Goal: Transaction & Acquisition: Obtain resource

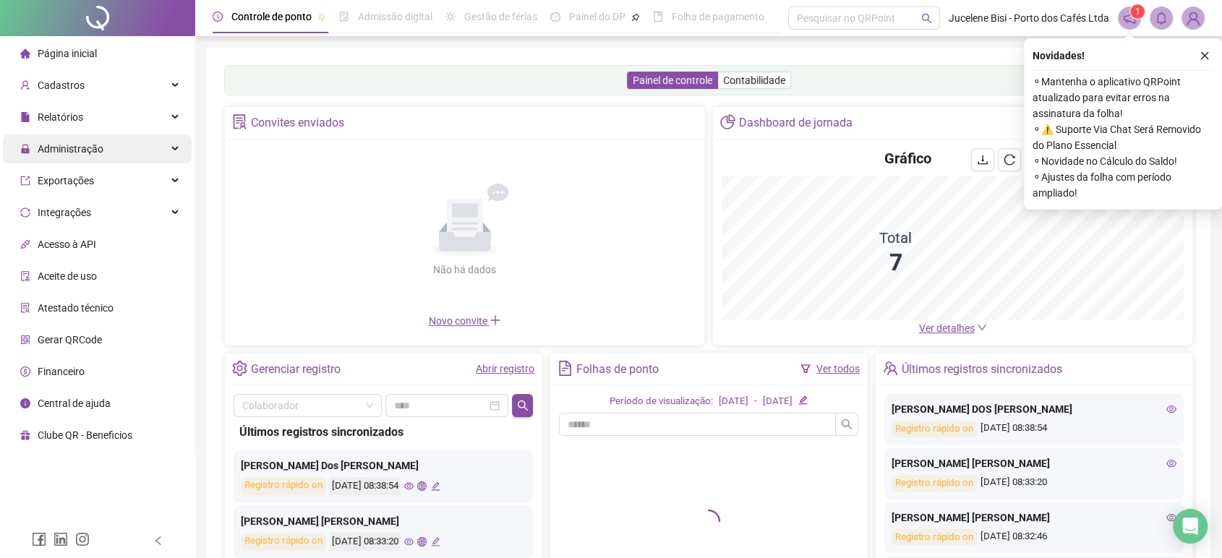
click at [74, 148] on span "Administração" at bounding box center [71, 149] width 66 height 12
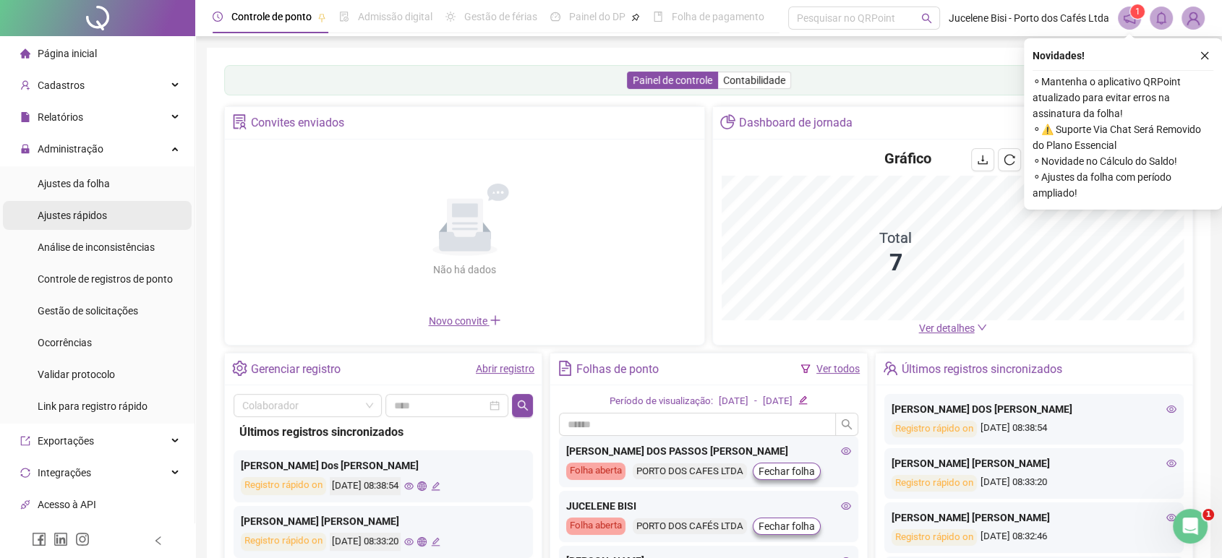
click at [66, 206] on div "Ajustes rápidos" at bounding box center [72, 215] width 69 height 29
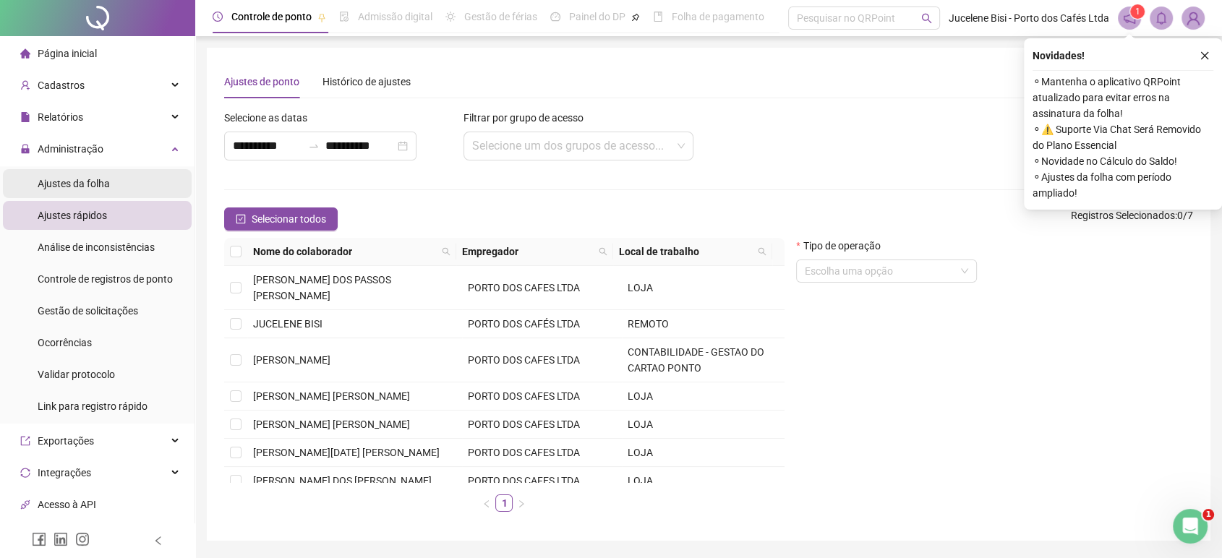
click at [88, 180] on span "Ajustes da folha" at bounding box center [74, 184] width 72 height 12
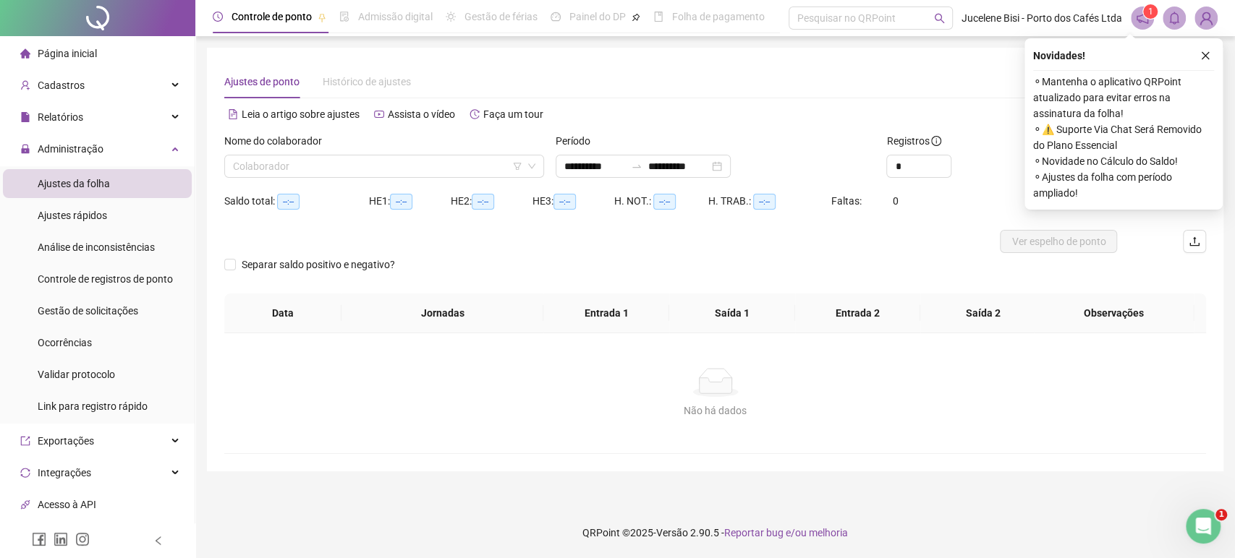
type input "**********"
click at [85, 147] on span "Administração" at bounding box center [71, 149] width 66 height 12
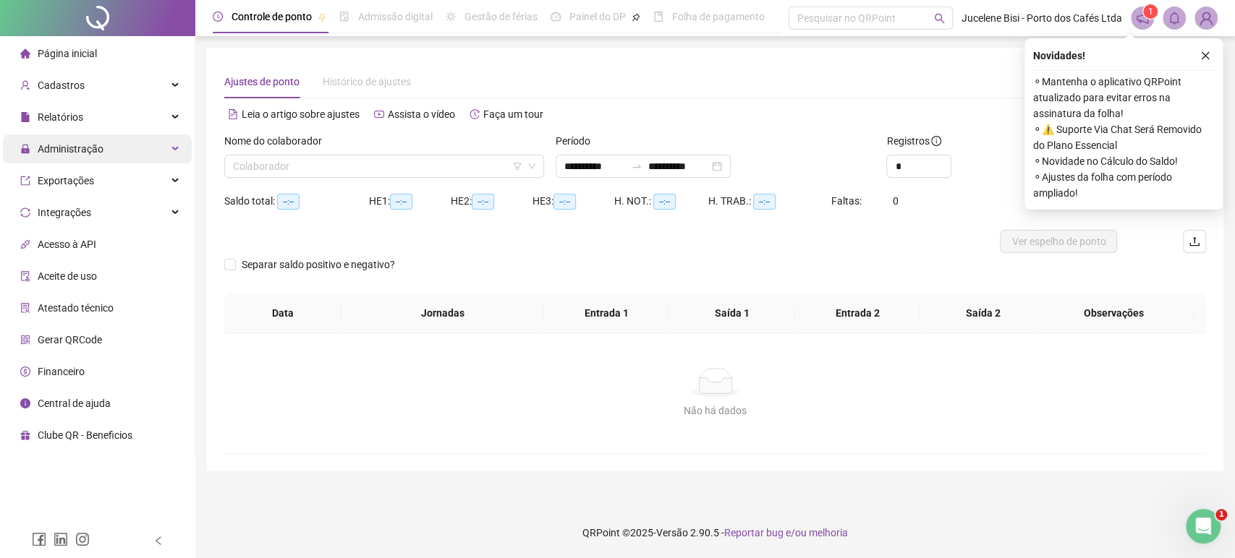
click at [81, 156] on span "Administração" at bounding box center [61, 149] width 83 height 29
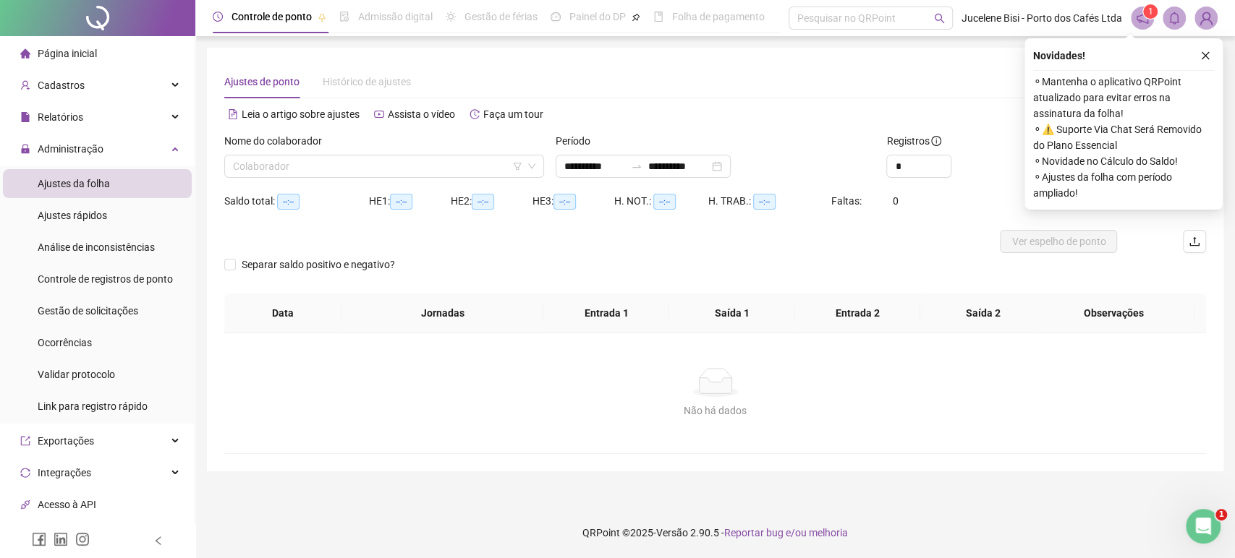
click at [81, 180] on span "Ajustes da folha" at bounding box center [74, 184] width 72 height 12
click at [81, 218] on span "Ajustes rápidos" at bounding box center [72, 216] width 69 height 12
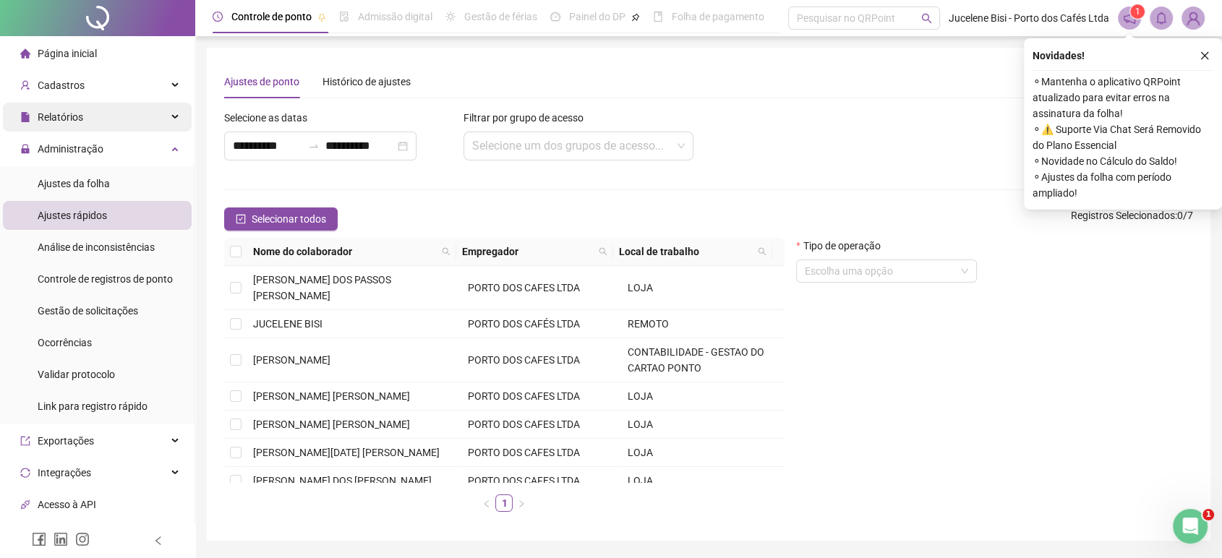
click at [67, 119] on span "Relatórios" at bounding box center [61, 117] width 46 height 12
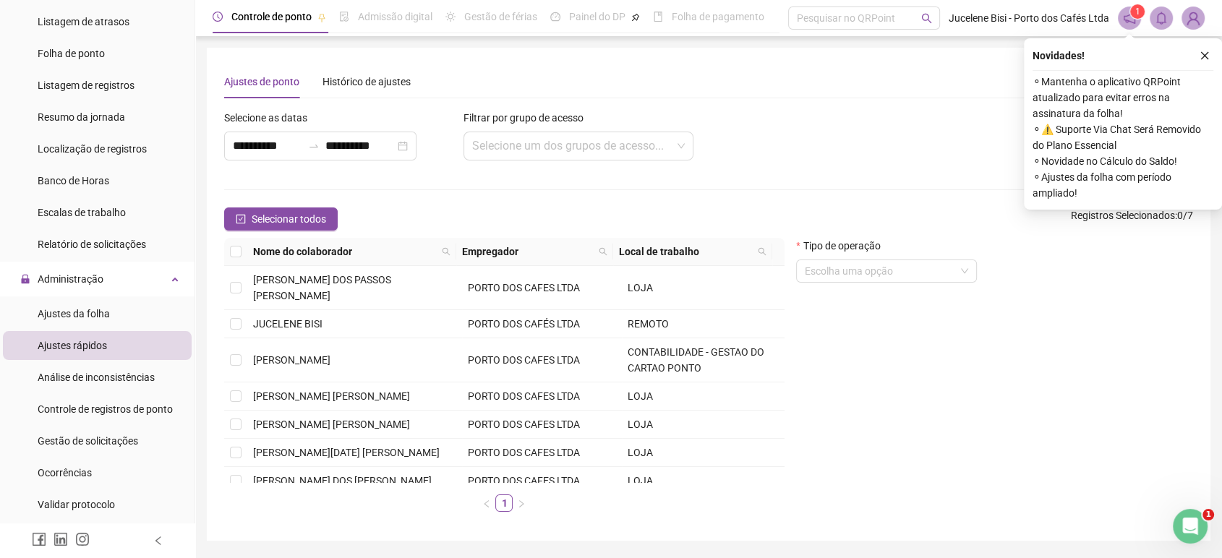
scroll to position [401, 0]
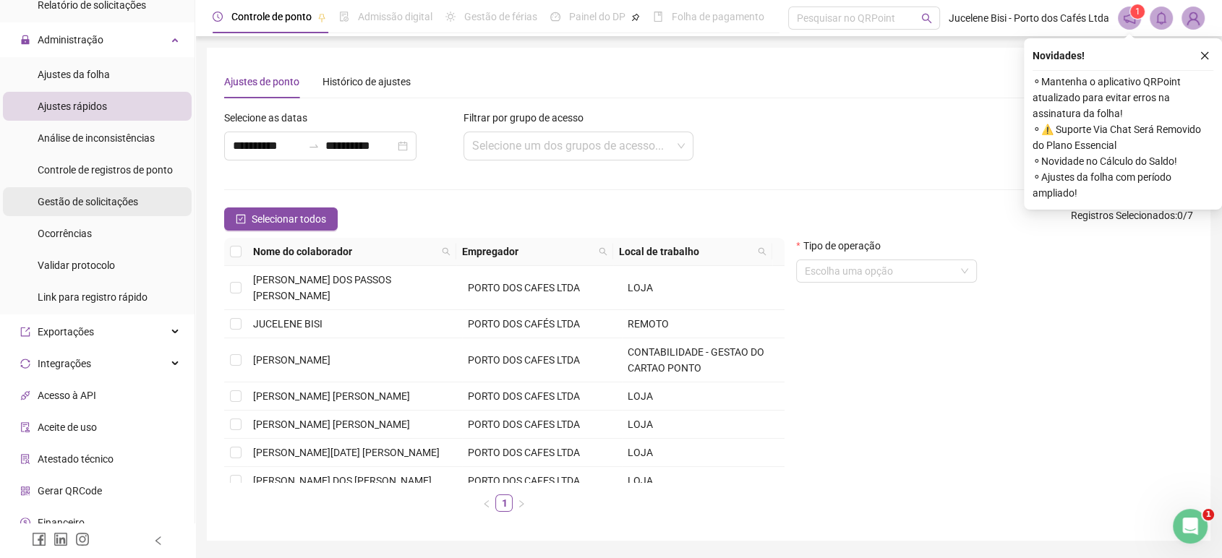
click at [62, 196] on span "Gestão de solicitações" at bounding box center [88, 202] width 101 height 12
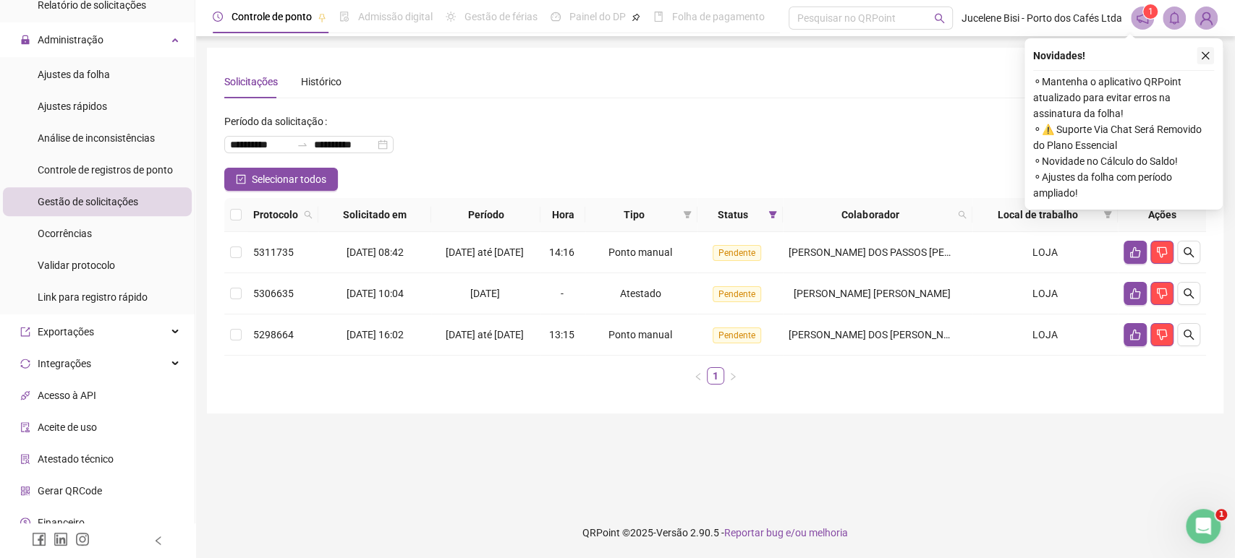
click at [1197, 55] on button "button" at bounding box center [1204, 55] width 17 height 17
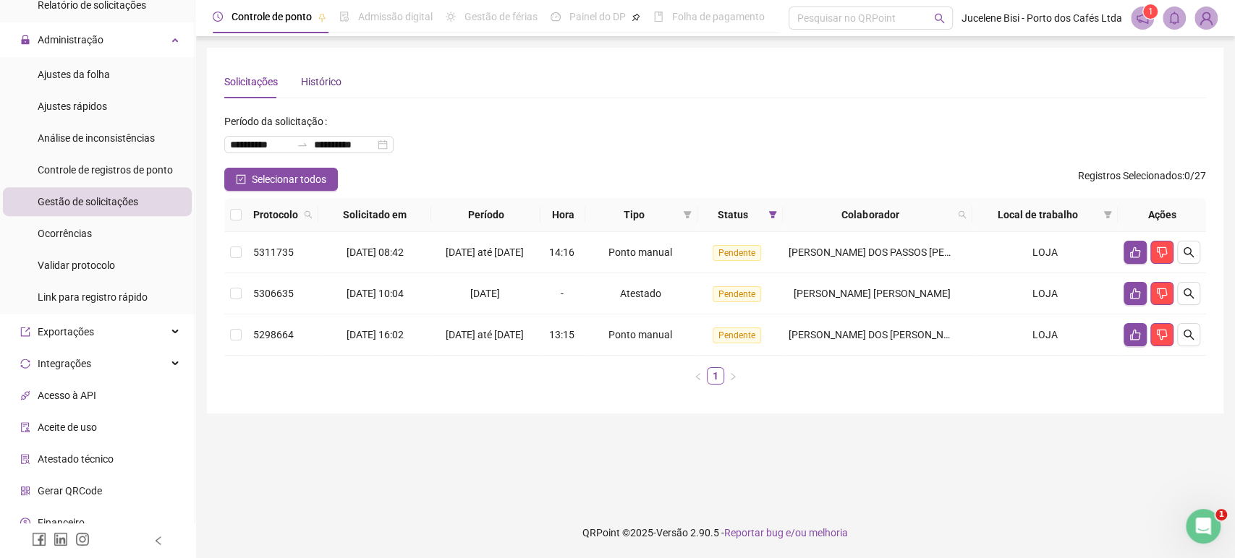
click at [314, 80] on div "Histórico" at bounding box center [321, 82] width 41 height 16
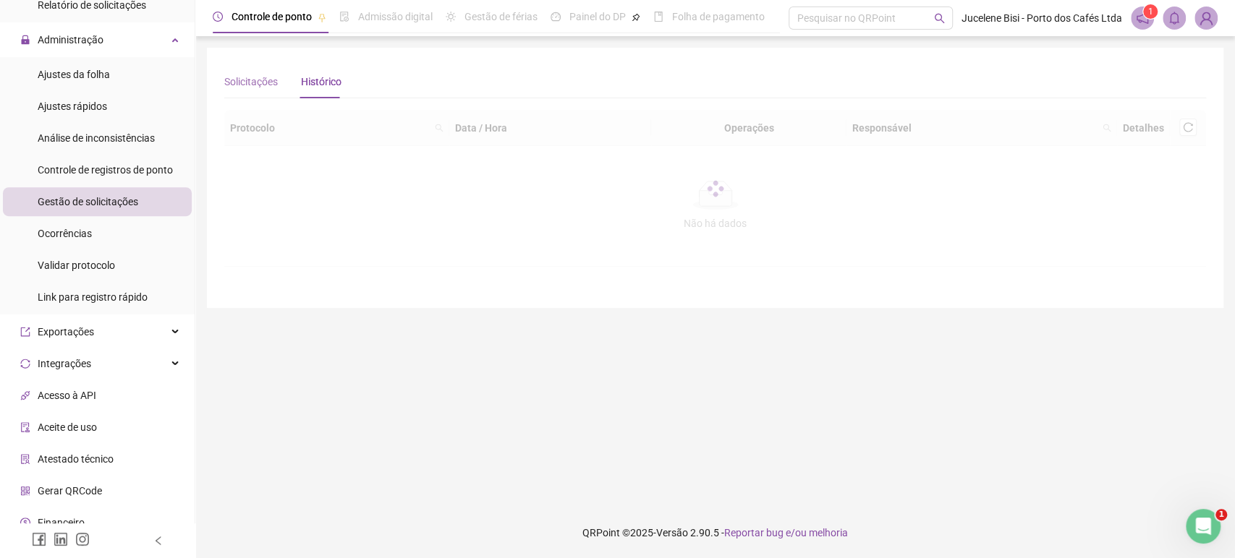
click at [245, 73] on div "Solicitações" at bounding box center [251, 81] width 54 height 33
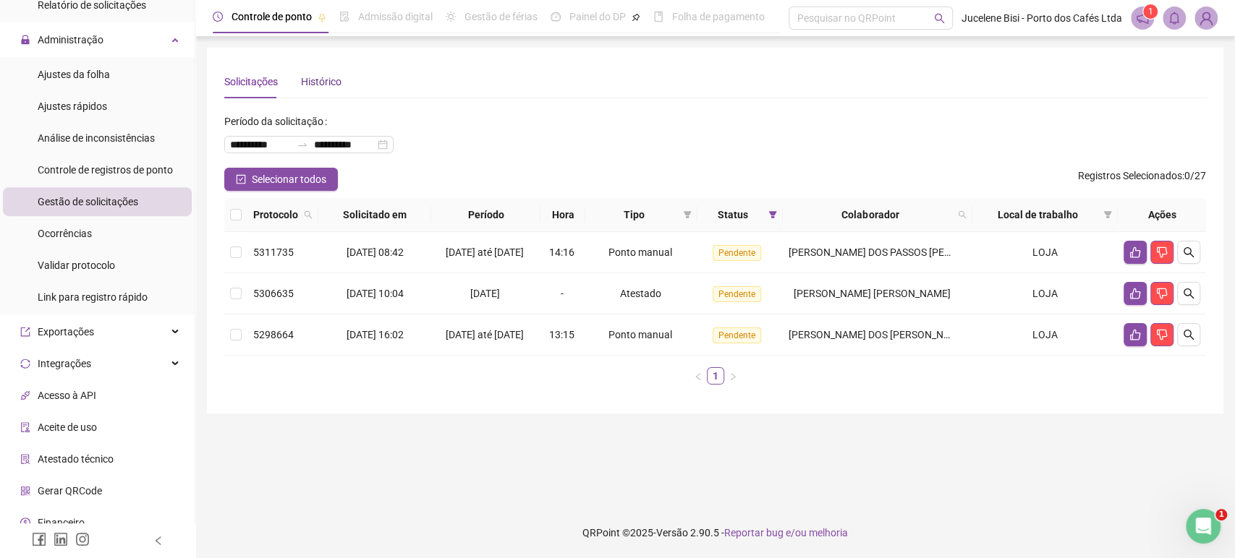
click at [307, 83] on div "Histórico" at bounding box center [321, 82] width 41 height 16
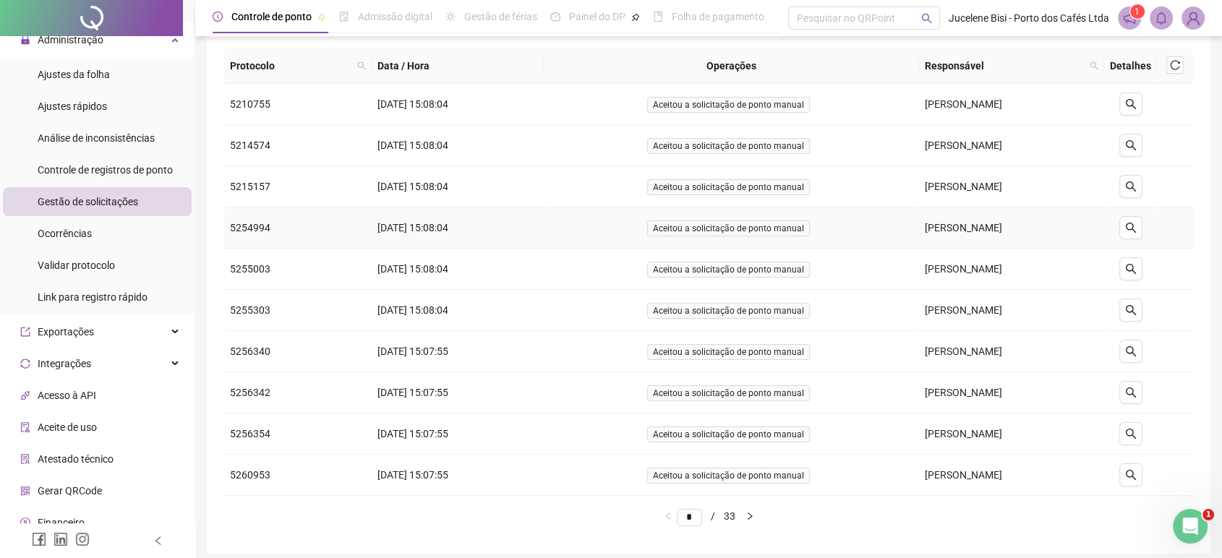
scroll to position [119, 0]
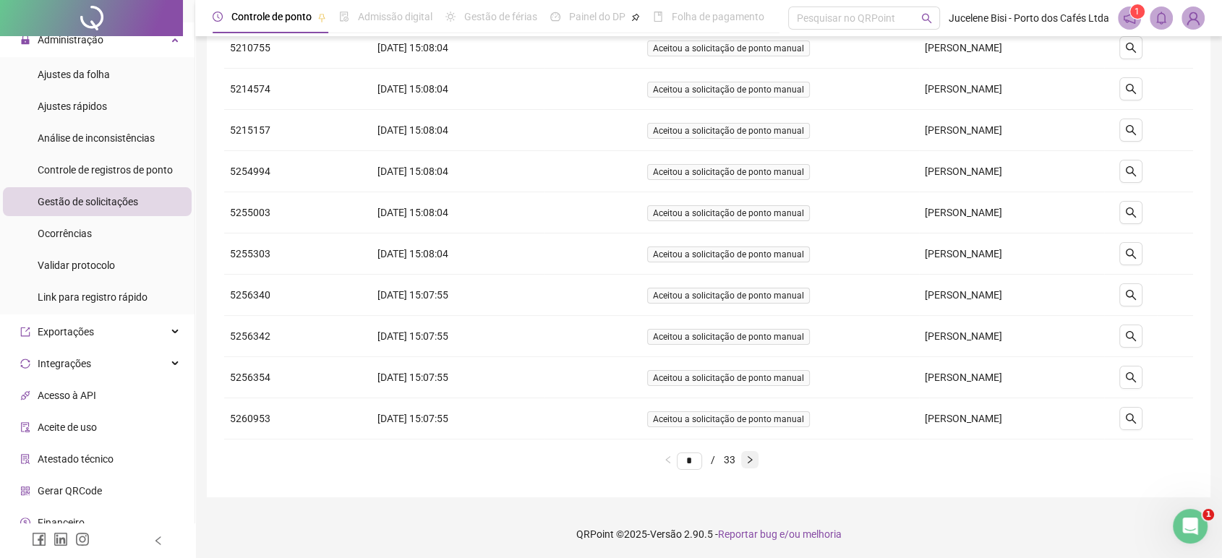
click at [752, 457] on button "button" at bounding box center [749, 459] width 17 height 17
type input "*"
drag, startPoint x: 752, startPoint y: 457, endPoint x: 745, endPoint y: 478, distance: 22.2
click at [745, 478] on div "Protocolo Data / Hora Operações Responsável Detalhes 5263787 18/08/2025 15:07:5…" at bounding box center [708, 235] width 969 height 489
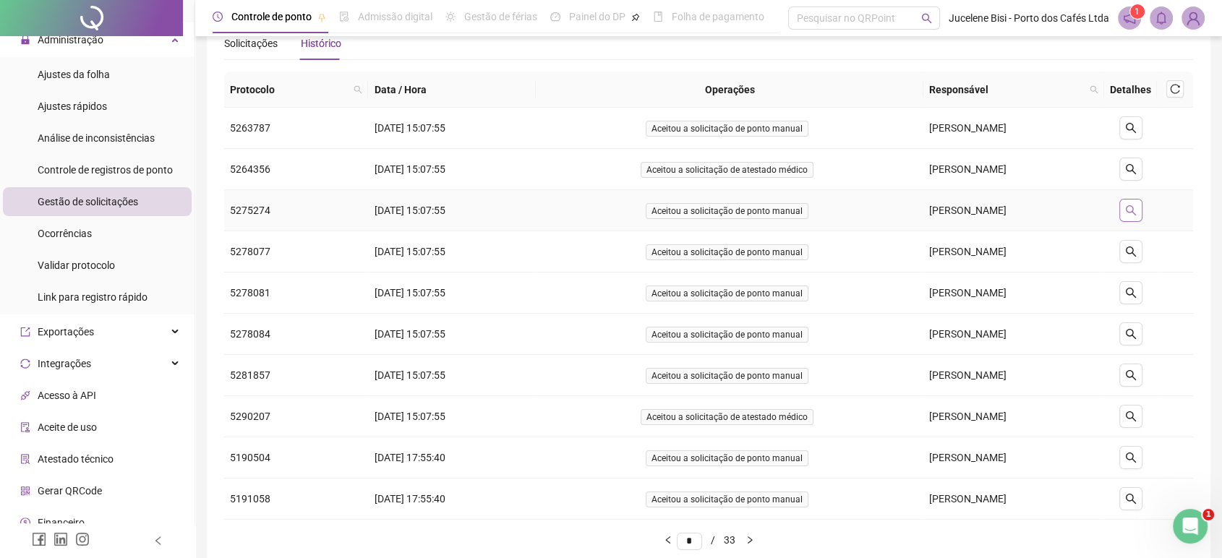
click at [1130, 211] on icon "search" at bounding box center [1131, 211] width 12 height 12
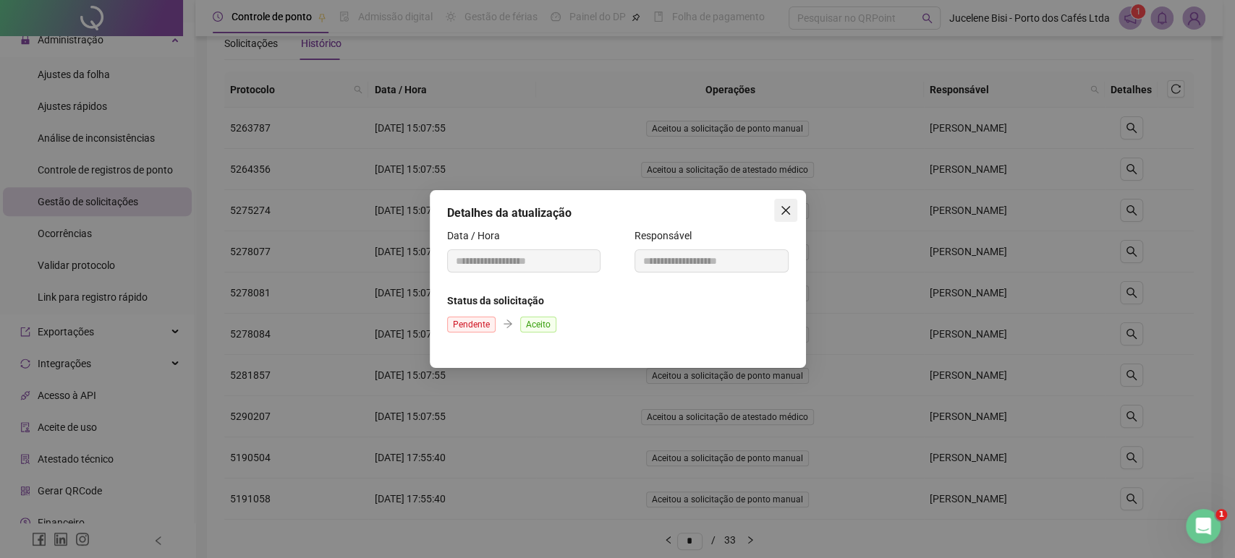
click at [780, 205] on icon "close" at bounding box center [786, 211] width 12 height 12
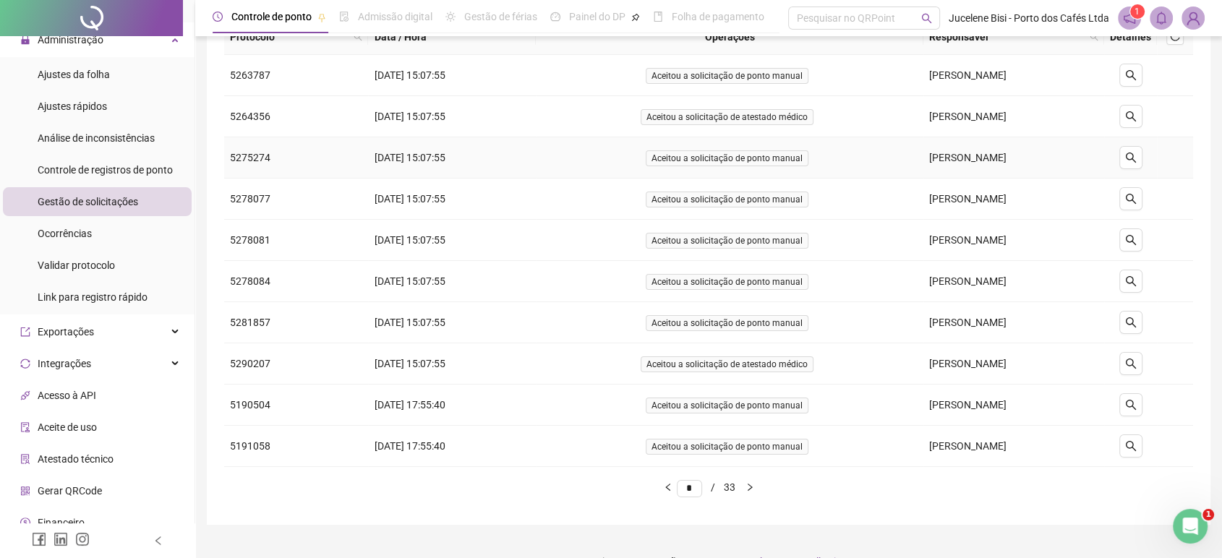
scroll to position [119, 0]
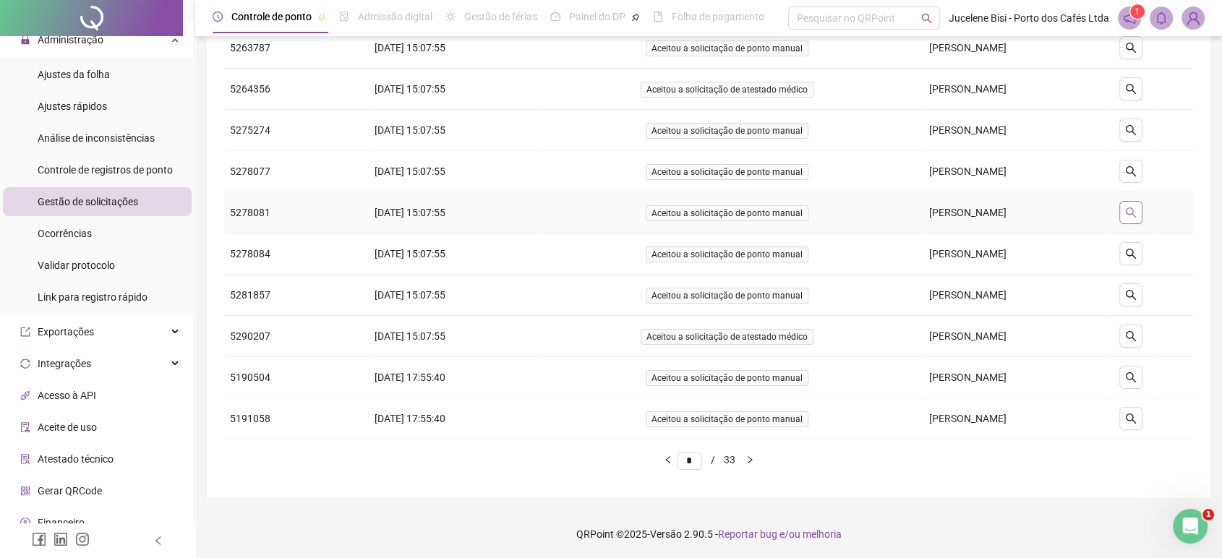
click at [1126, 216] on icon "search" at bounding box center [1131, 213] width 12 height 12
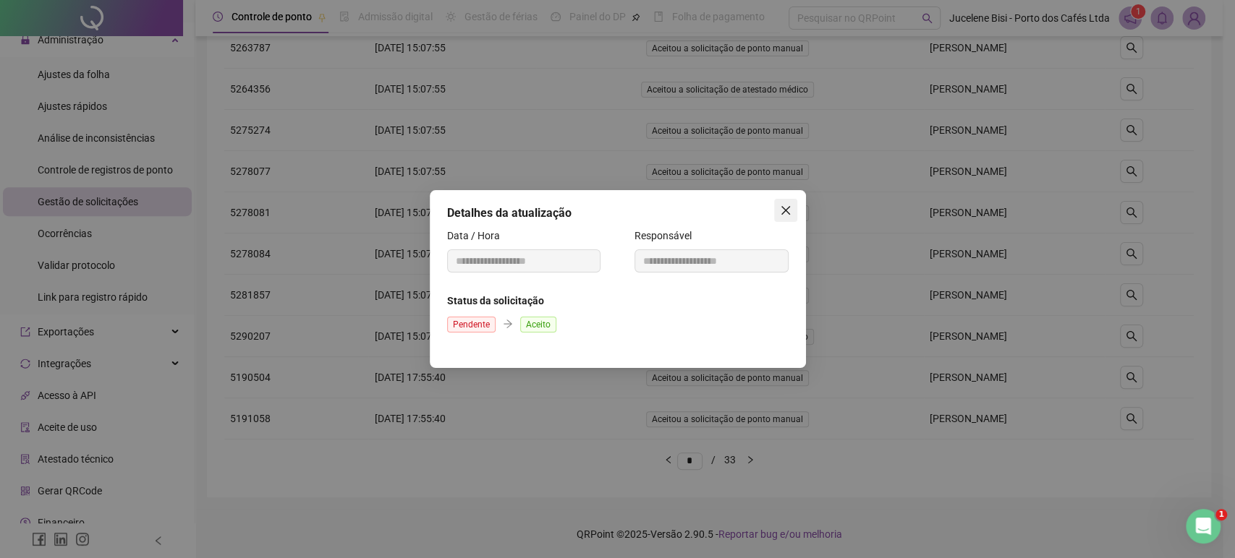
click at [788, 211] on icon "close" at bounding box center [786, 211] width 12 height 12
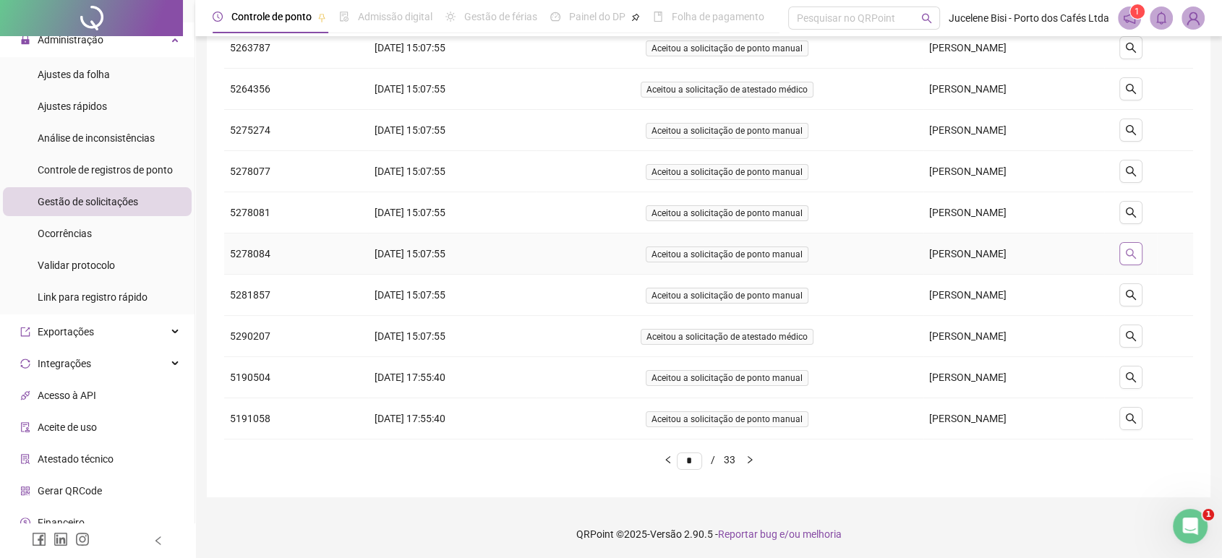
click at [1132, 253] on icon "search" at bounding box center [1131, 254] width 12 height 12
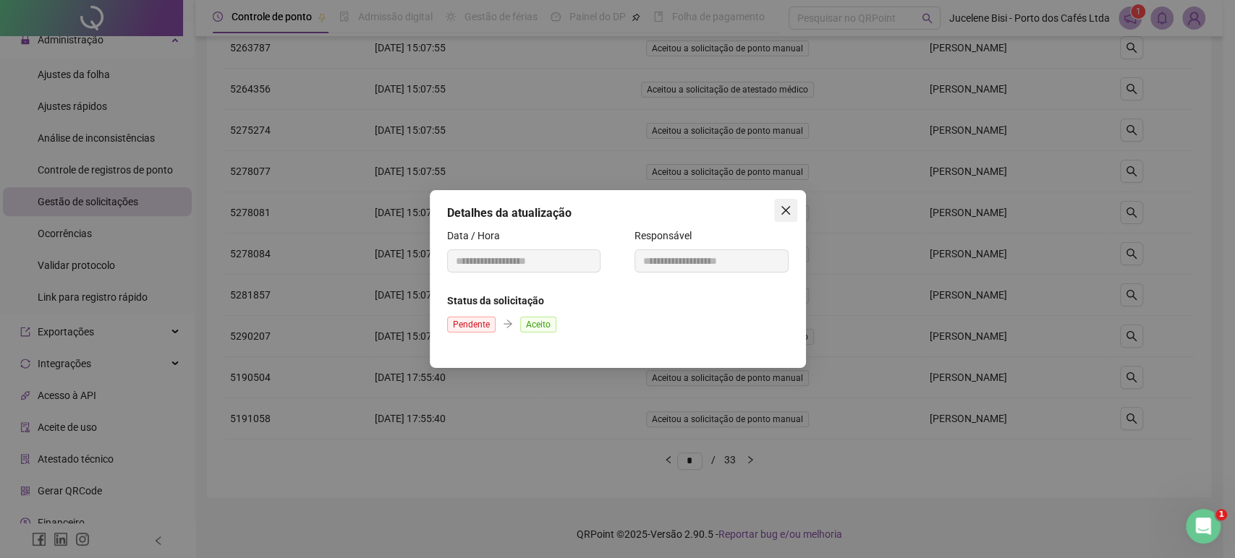
click at [783, 213] on icon "close" at bounding box center [784, 210] width 9 height 9
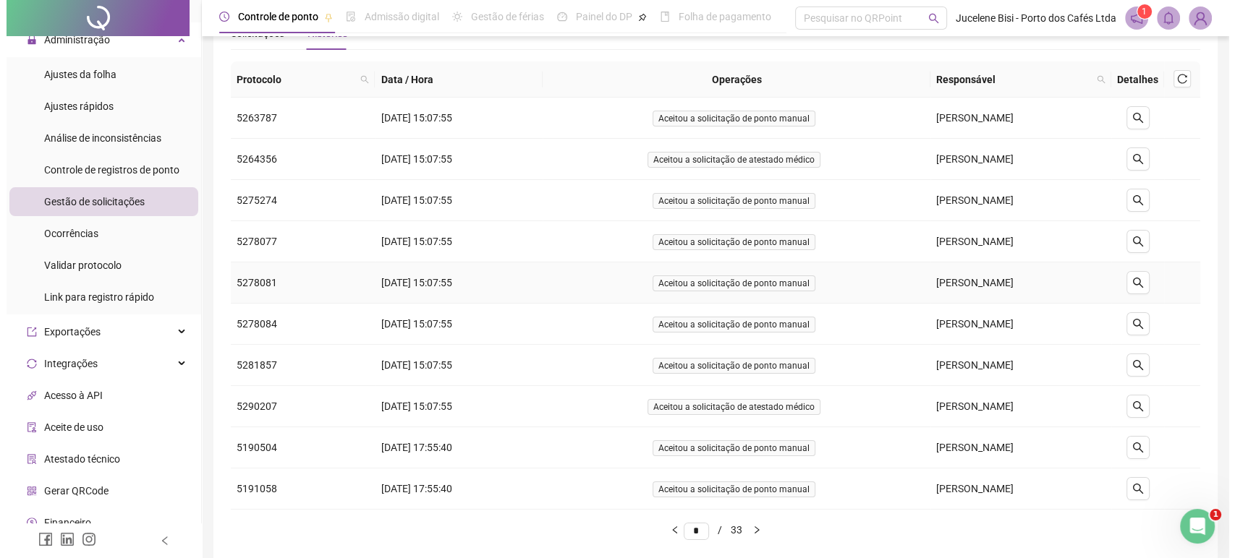
scroll to position [0, 0]
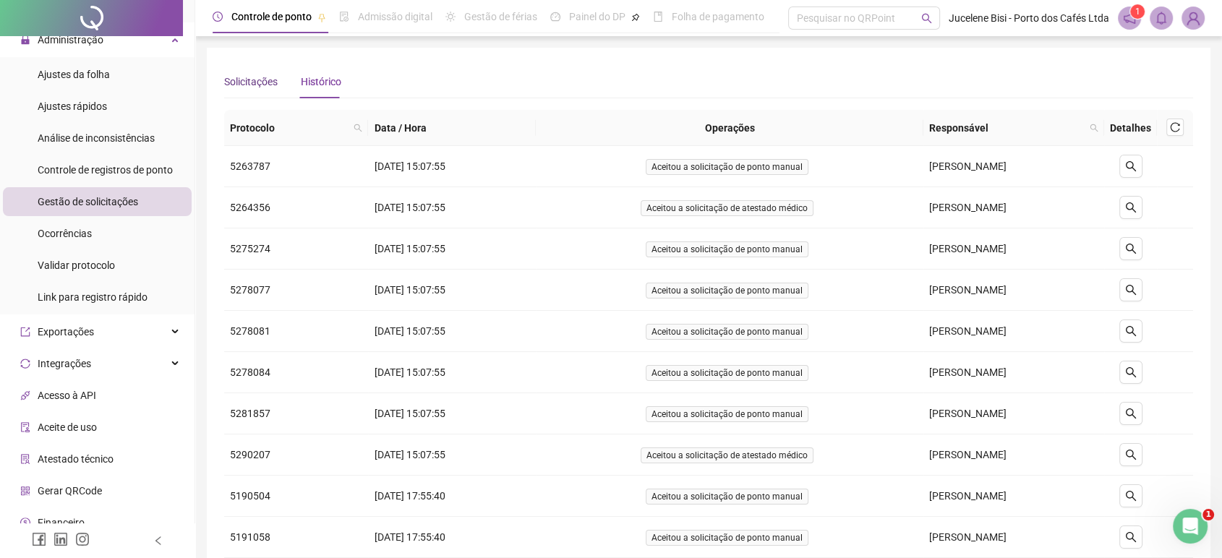
click at [265, 79] on div "Solicitações" at bounding box center [251, 82] width 54 height 16
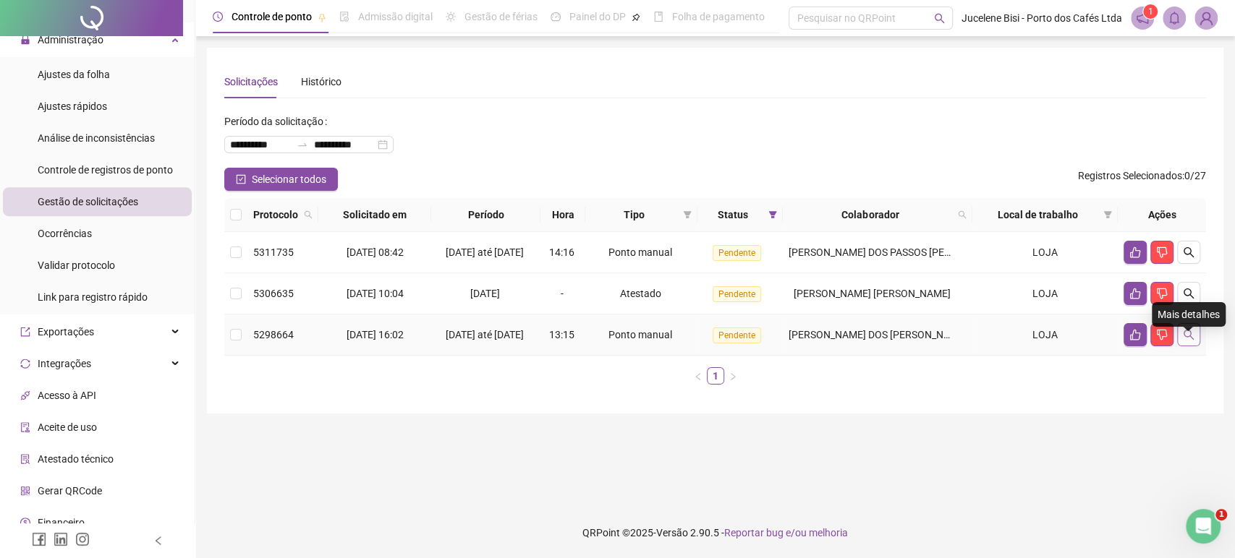
click at [1182, 341] on icon "search" at bounding box center [1188, 335] width 12 height 12
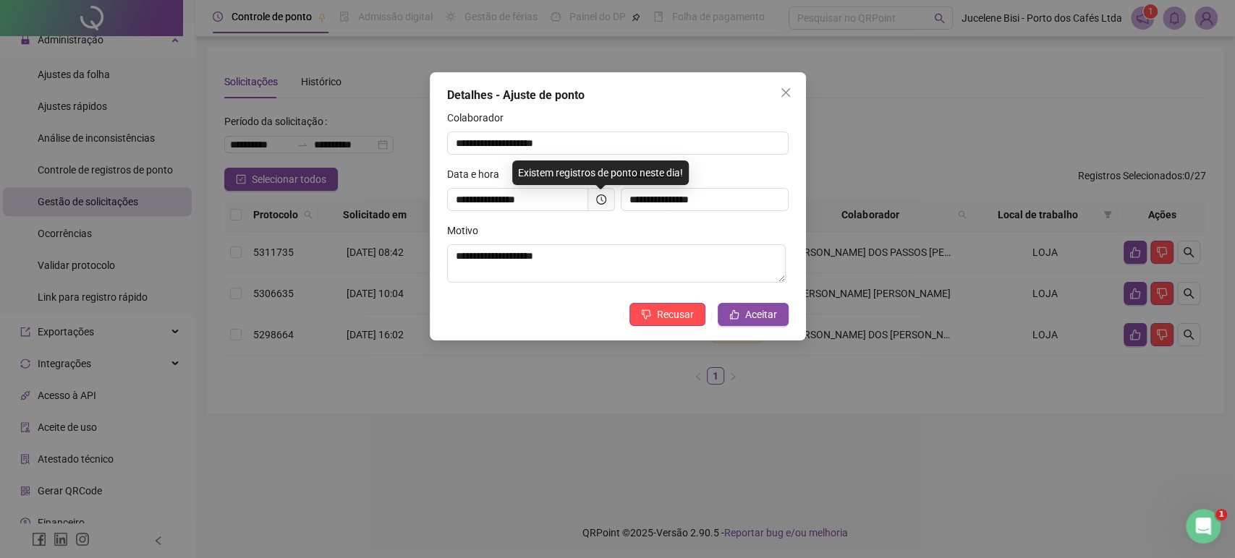
click at [463, 325] on div "Recusar Aceitar" at bounding box center [617, 314] width 341 height 23
click at [472, 361] on div "**********" at bounding box center [617, 279] width 1235 height 558
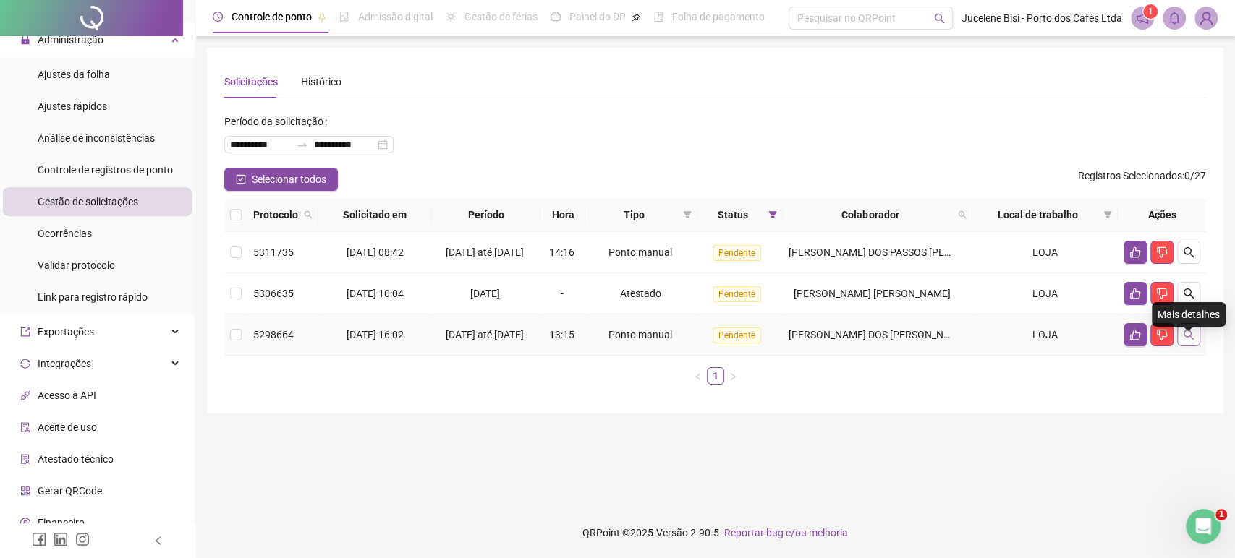
click at [1185, 341] on icon "search" at bounding box center [1188, 335] width 12 height 12
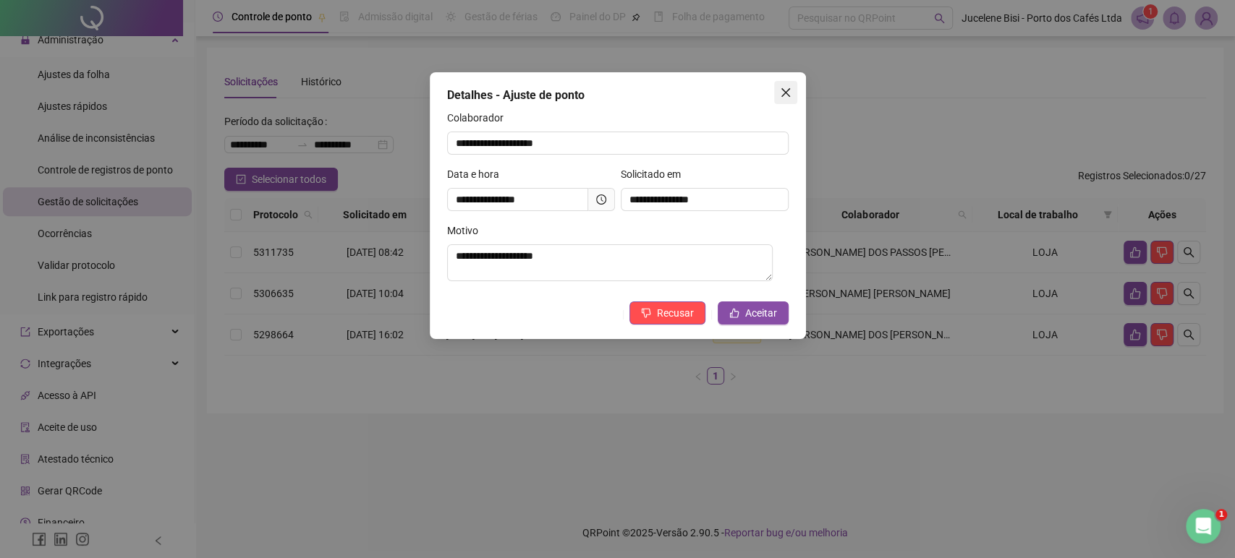
click at [787, 84] on button "Close" at bounding box center [785, 92] width 23 height 23
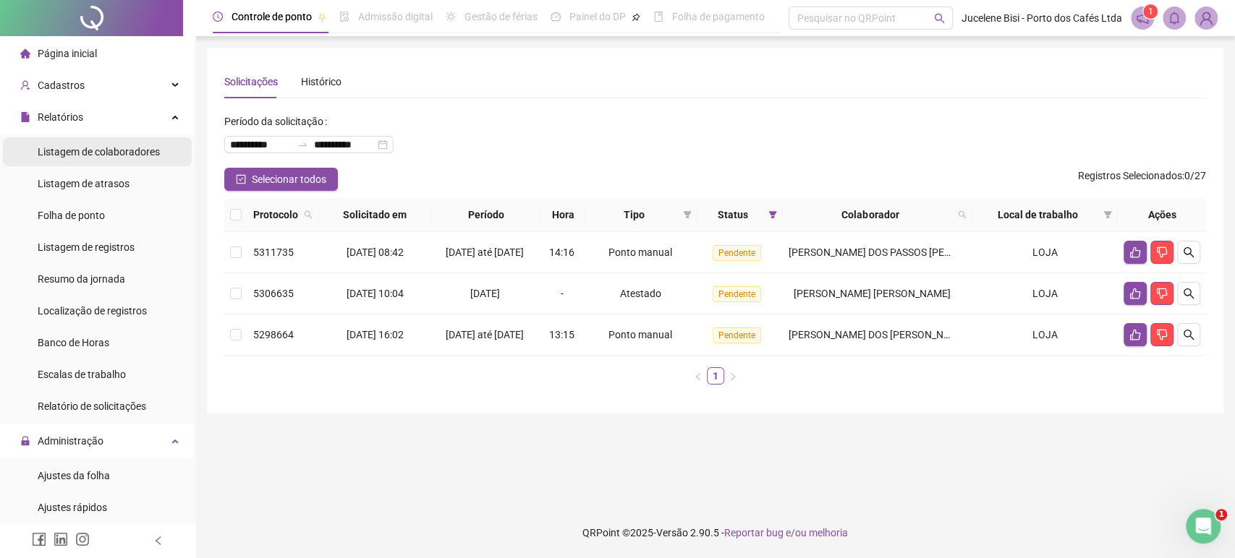
click at [98, 144] on div "Listagem de colaboradores" at bounding box center [99, 151] width 122 height 29
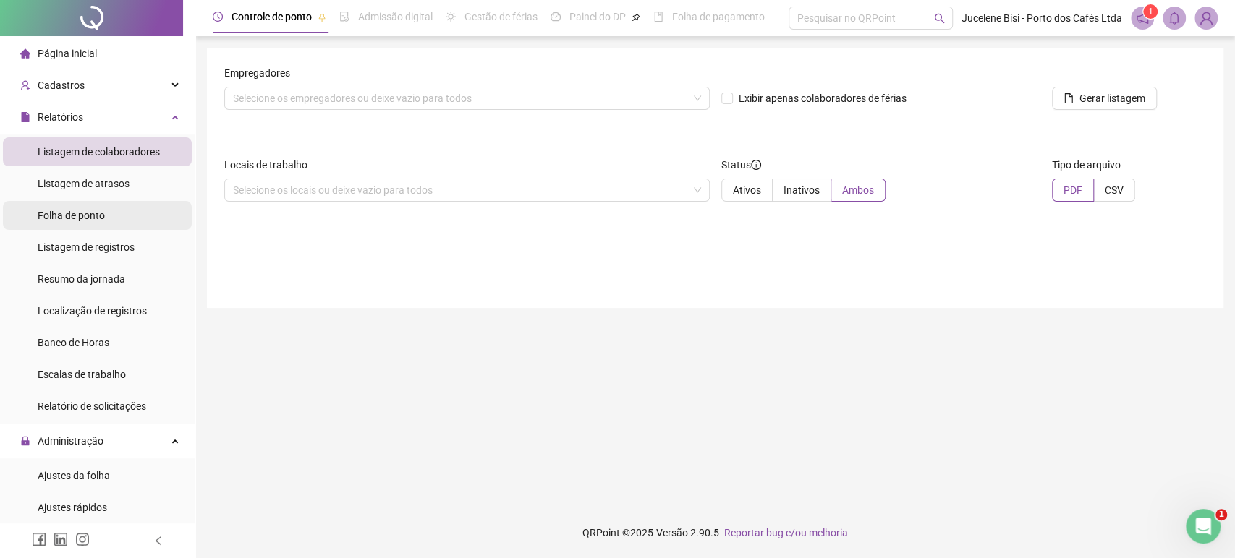
click at [83, 226] on div "Folha de ponto" at bounding box center [71, 215] width 67 height 29
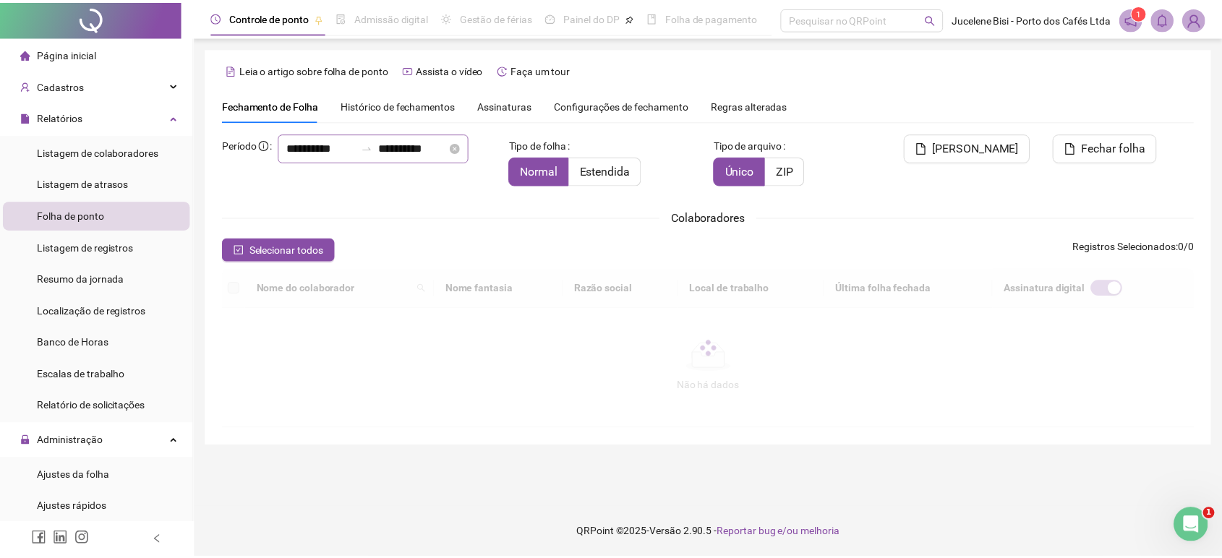
scroll to position [9, 0]
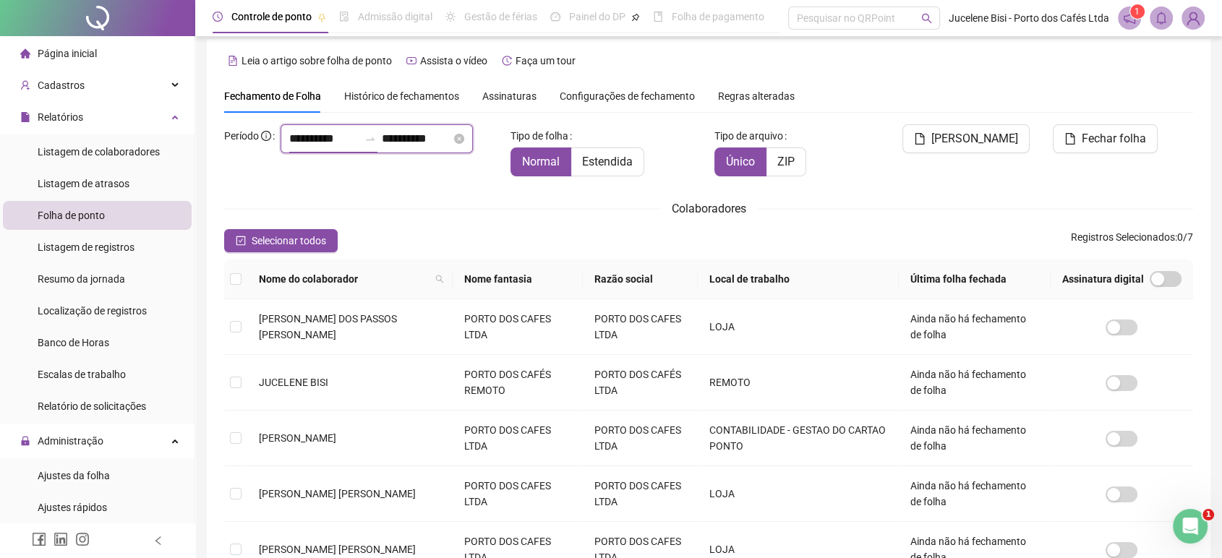
click at [289, 148] on input "**********" at bounding box center [323, 138] width 69 height 17
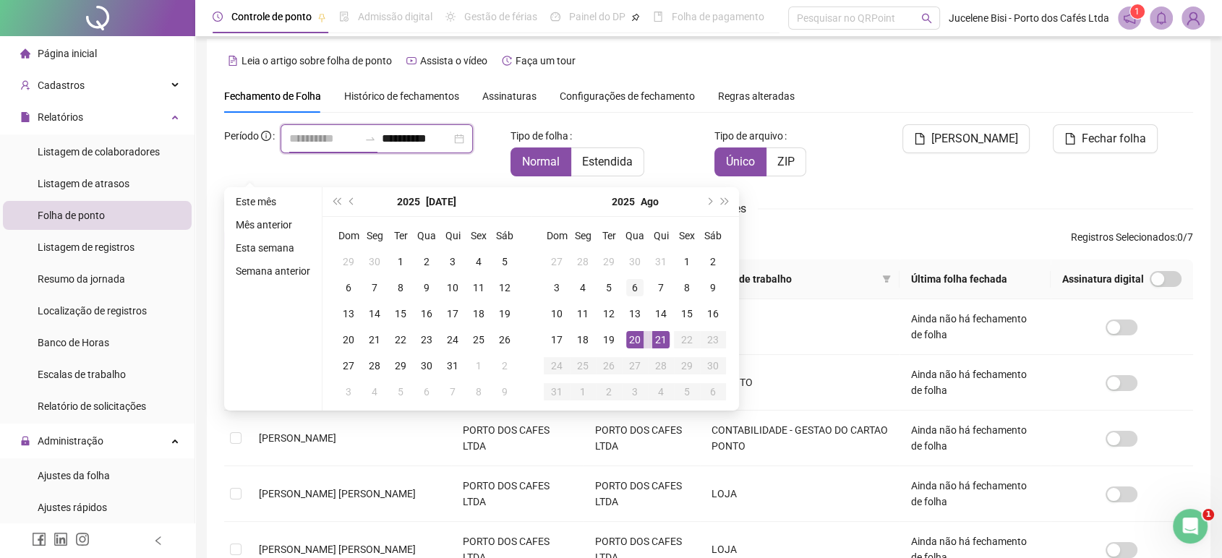
type input "**********"
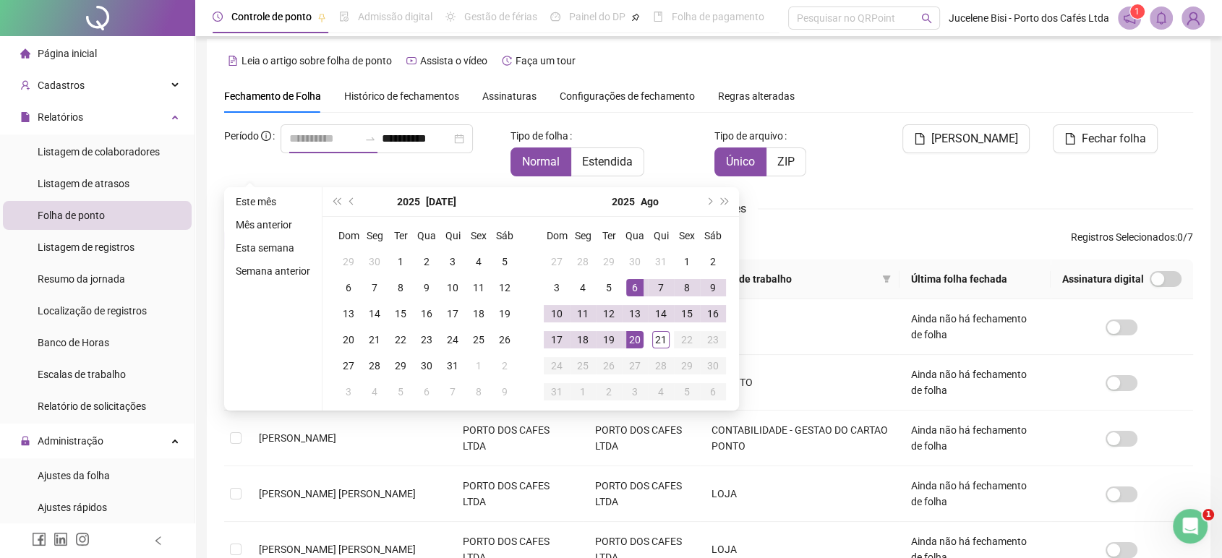
click at [636, 291] on div "6" at bounding box center [634, 287] width 17 height 17
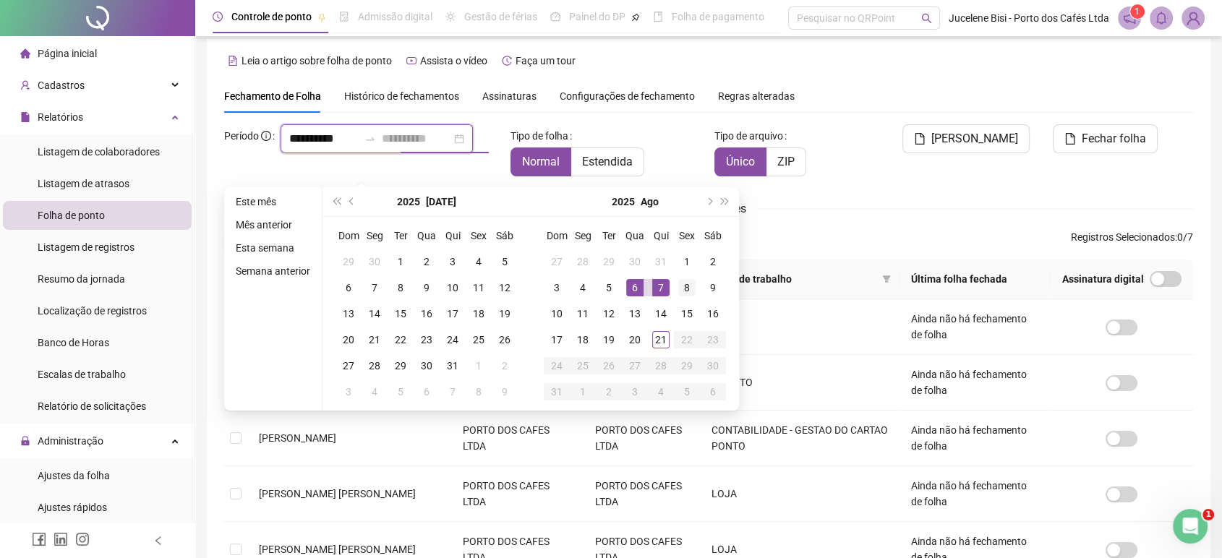
type input "**********"
click at [683, 288] on div "8" at bounding box center [686, 287] width 17 height 17
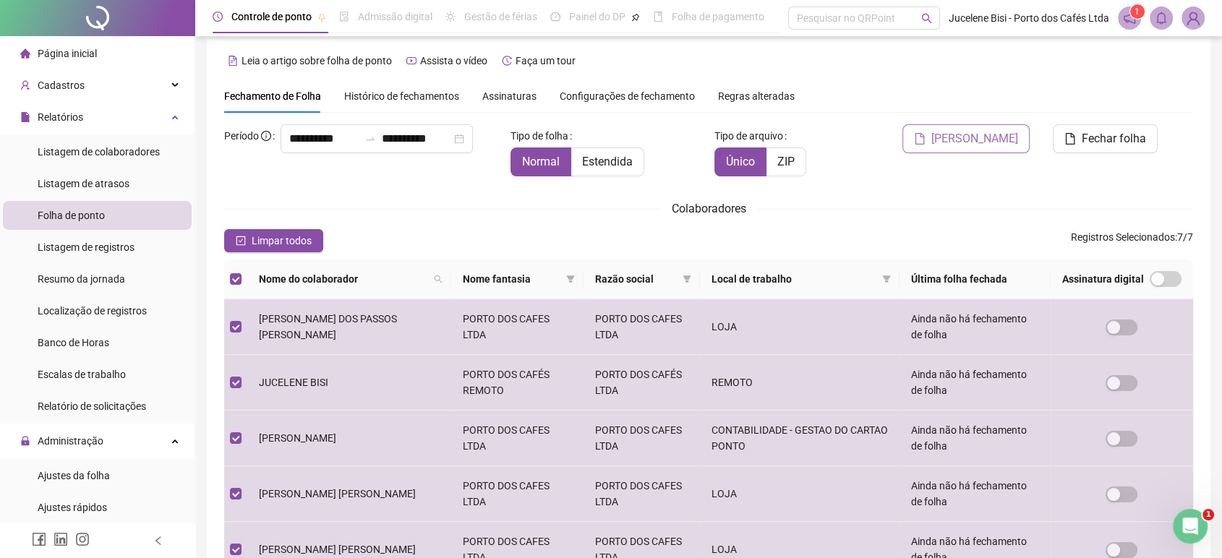
click at [995, 140] on span "[PERSON_NAME]" at bounding box center [975, 138] width 87 height 17
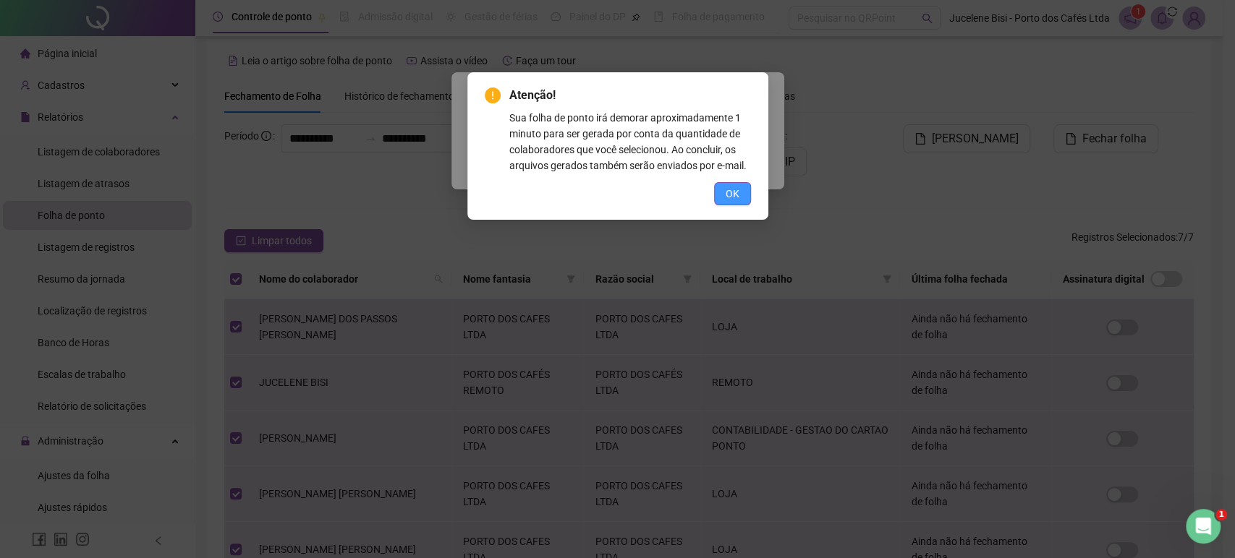
click at [729, 201] on span "OK" at bounding box center [732, 194] width 14 height 16
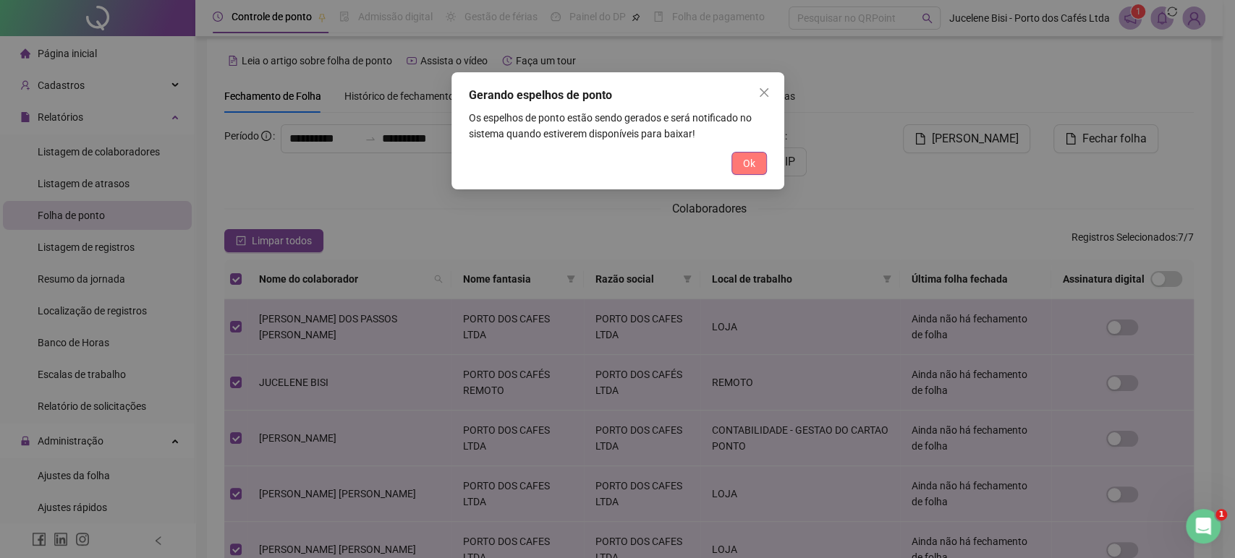
click at [743, 166] on span "Ok" at bounding box center [749, 163] width 12 height 16
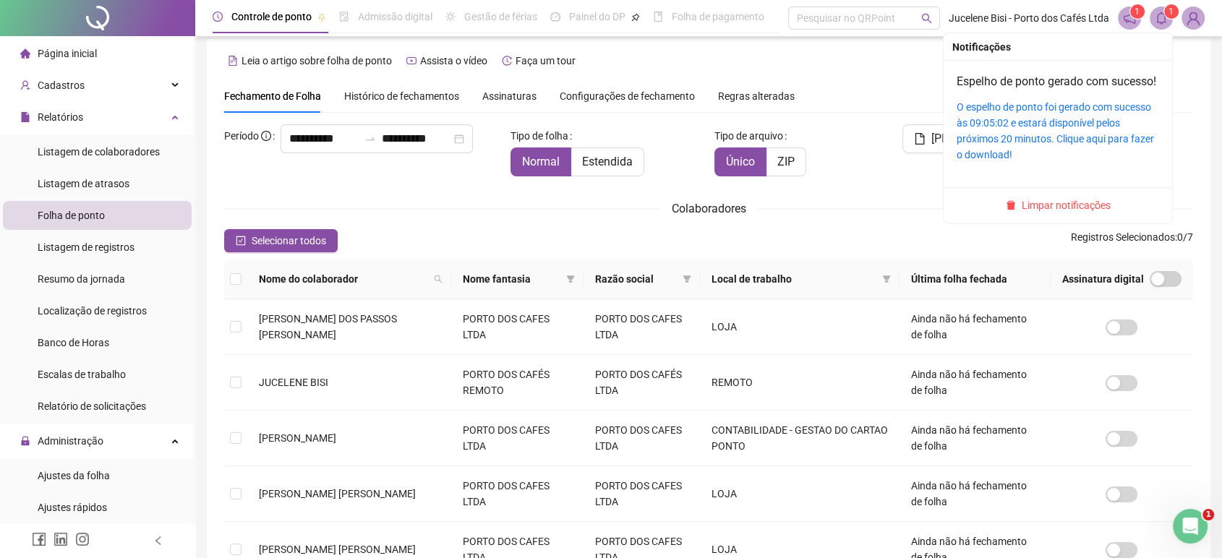
click at [1160, 21] on icon "bell" at bounding box center [1161, 18] width 13 height 13
click at [1094, 153] on link "O espelho de ponto foi gerado com sucesso às 09:05:02 e estará disponível pelos…" at bounding box center [1055, 130] width 197 height 59
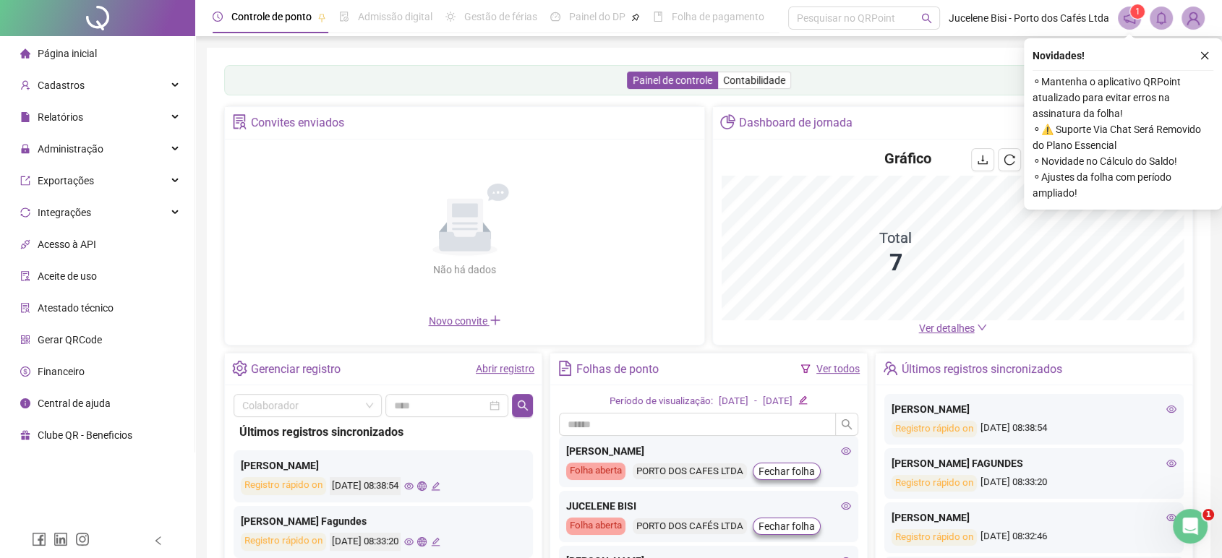
drag, startPoint x: 1157, startPoint y: 33, endPoint x: 1156, endPoint y: 22, distance: 10.9
click at [1157, 26] on header "Controle de ponto Admissão digital Gestão de férias Painel do DP Folha de pagam…" at bounding box center [708, 18] width 1027 height 36
click at [1159, 16] on icon "bell" at bounding box center [1161, 18] width 13 height 13
click at [1156, 21] on icon "bell" at bounding box center [1161, 18] width 13 height 13
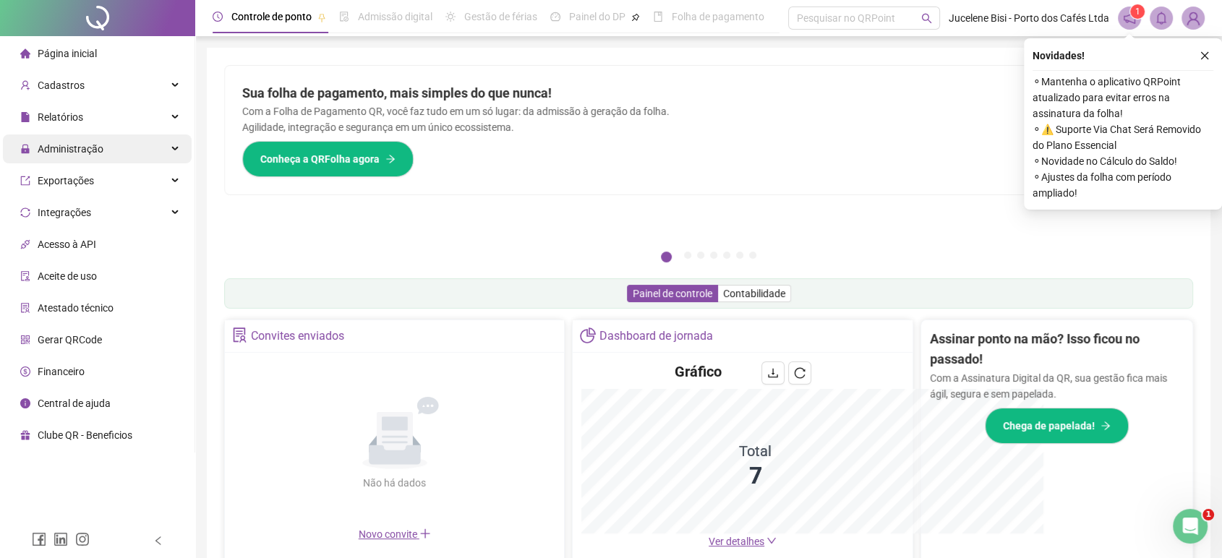
click at [59, 147] on span "Administração" at bounding box center [71, 149] width 66 height 12
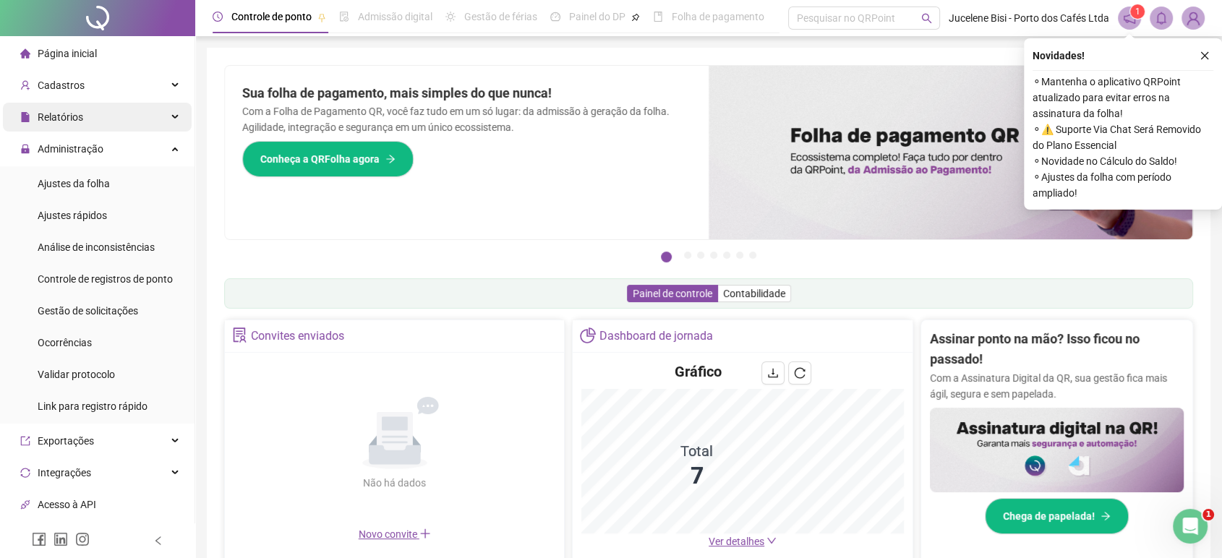
click at [92, 120] on div "Relatórios" at bounding box center [97, 117] width 189 height 29
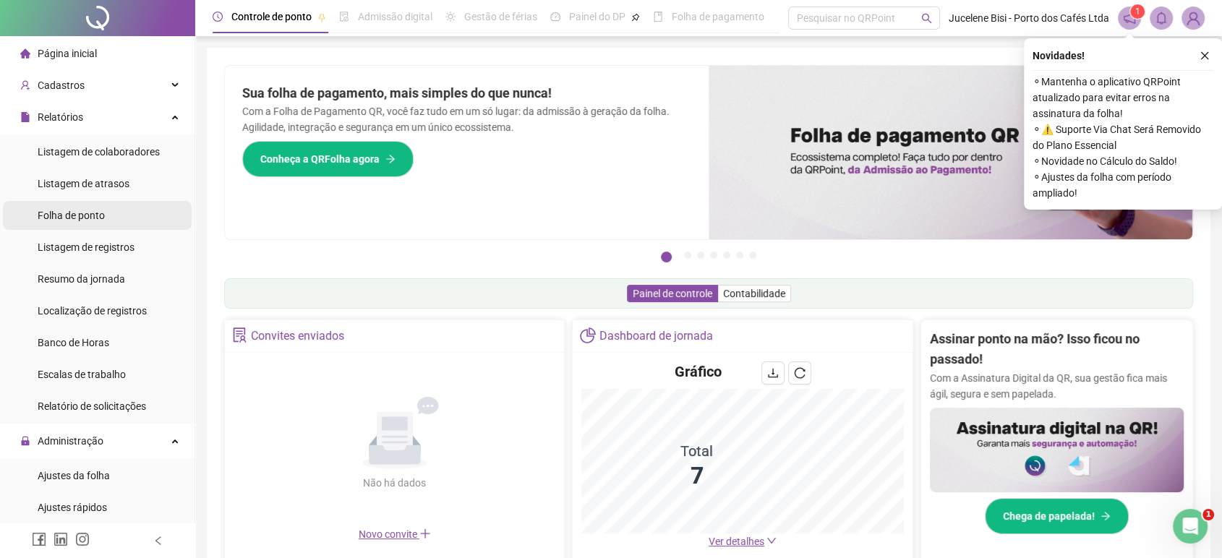
click at [84, 213] on span "Folha de ponto" at bounding box center [71, 216] width 67 height 12
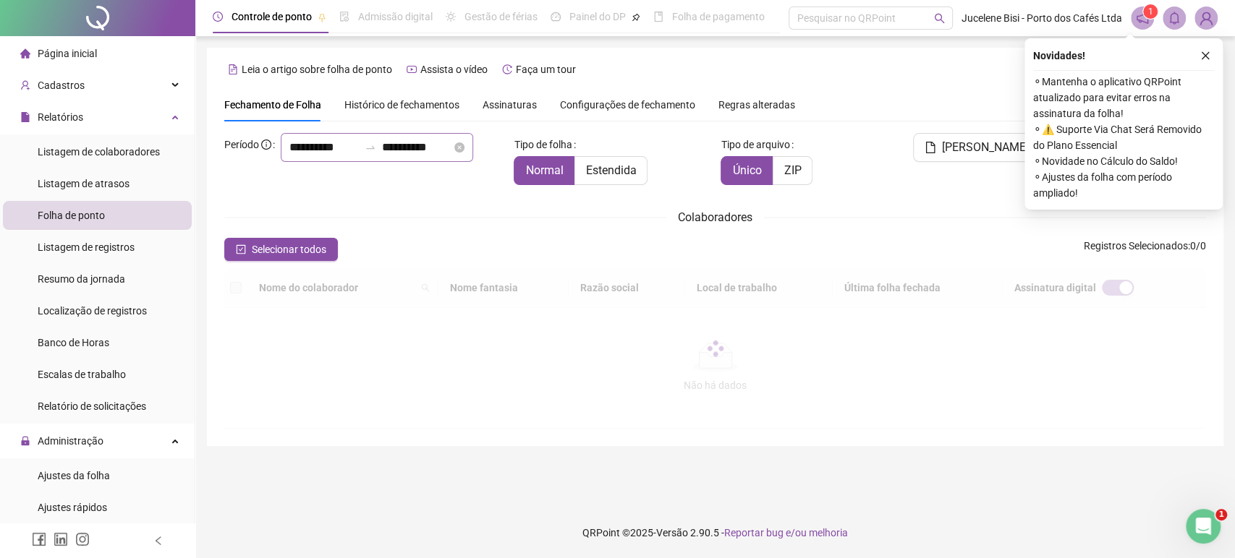
click at [290, 158] on div "**********" at bounding box center [377, 147] width 192 height 29
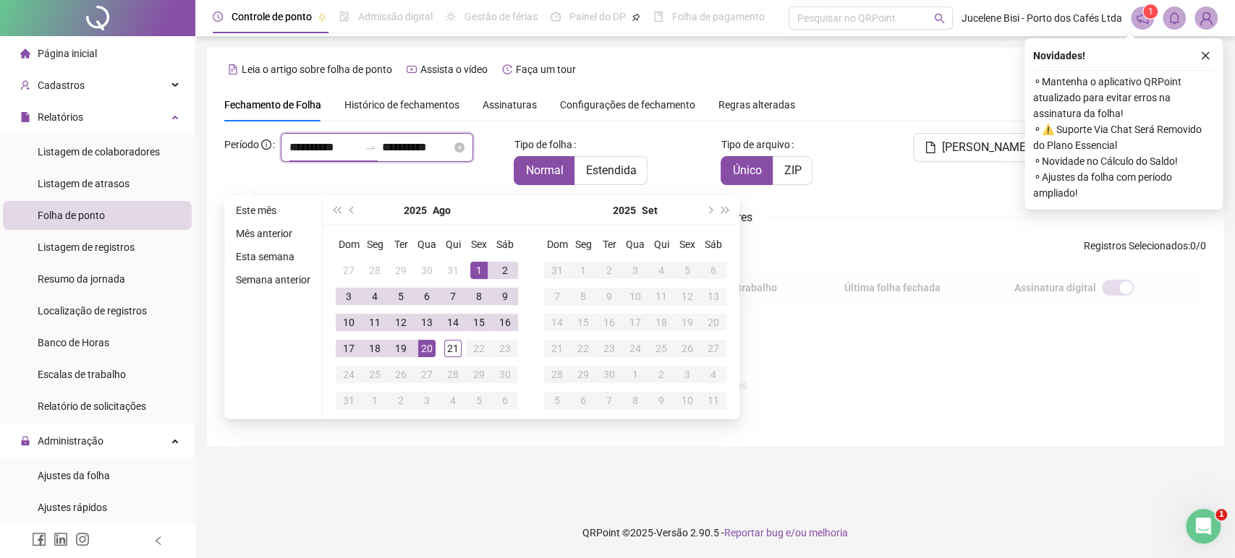
click at [289, 156] on input "**********" at bounding box center [323, 147] width 69 height 17
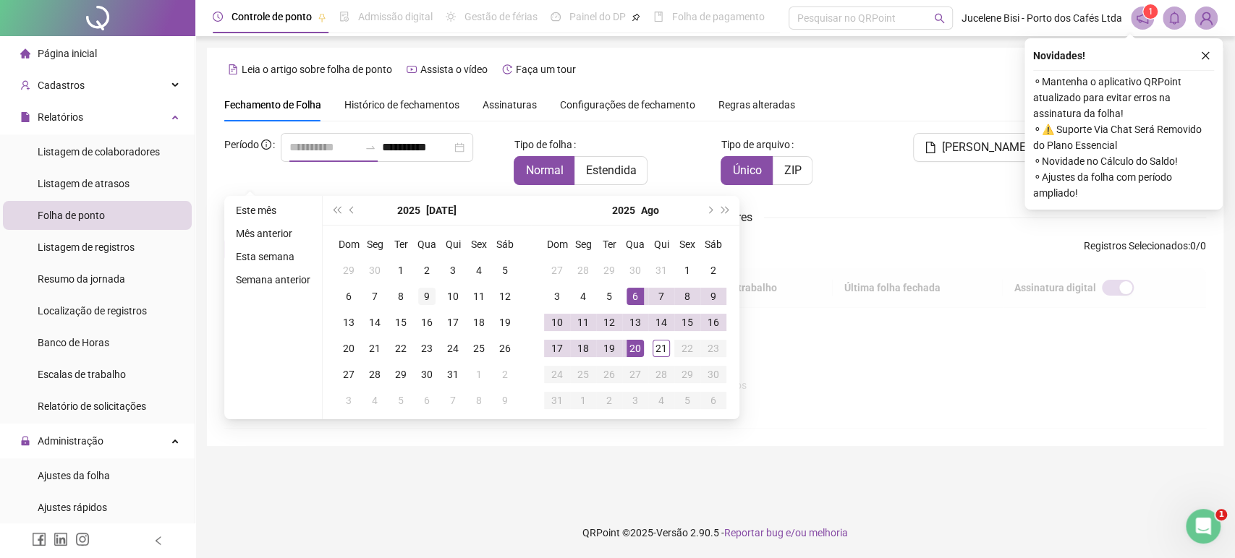
click at [422, 297] on div "9" at bounding box center [426, 296] width 17 height 17
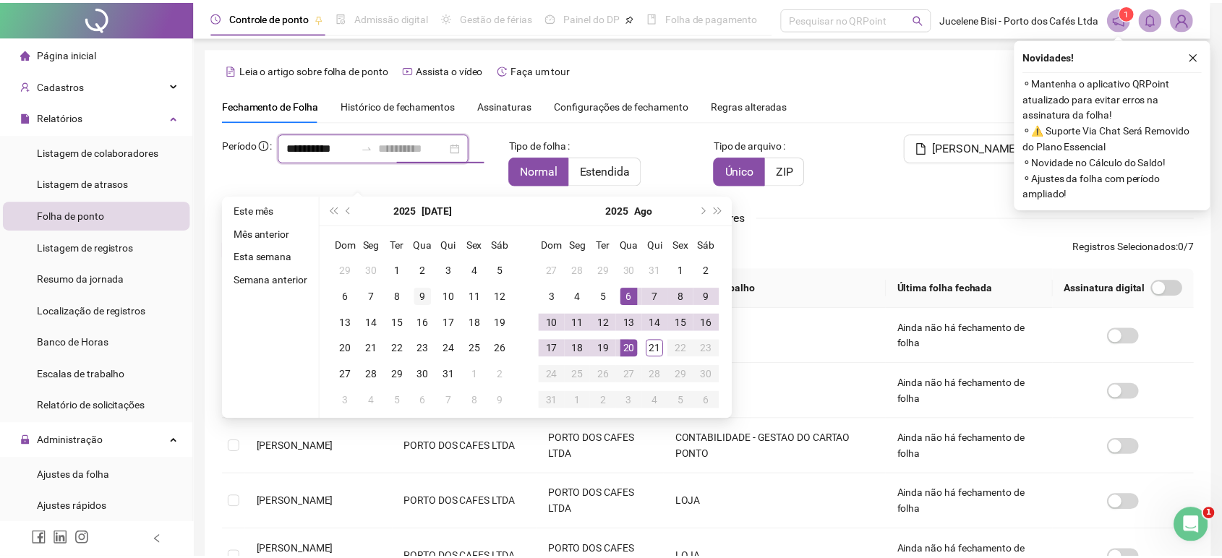
scroll to position [9, 0]
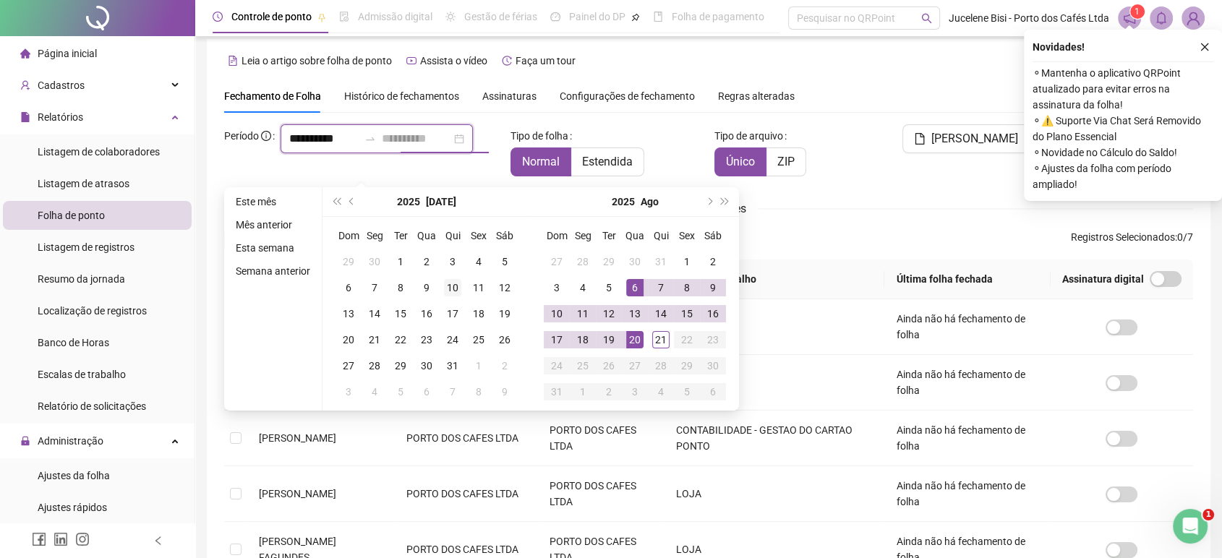
type input "**********"
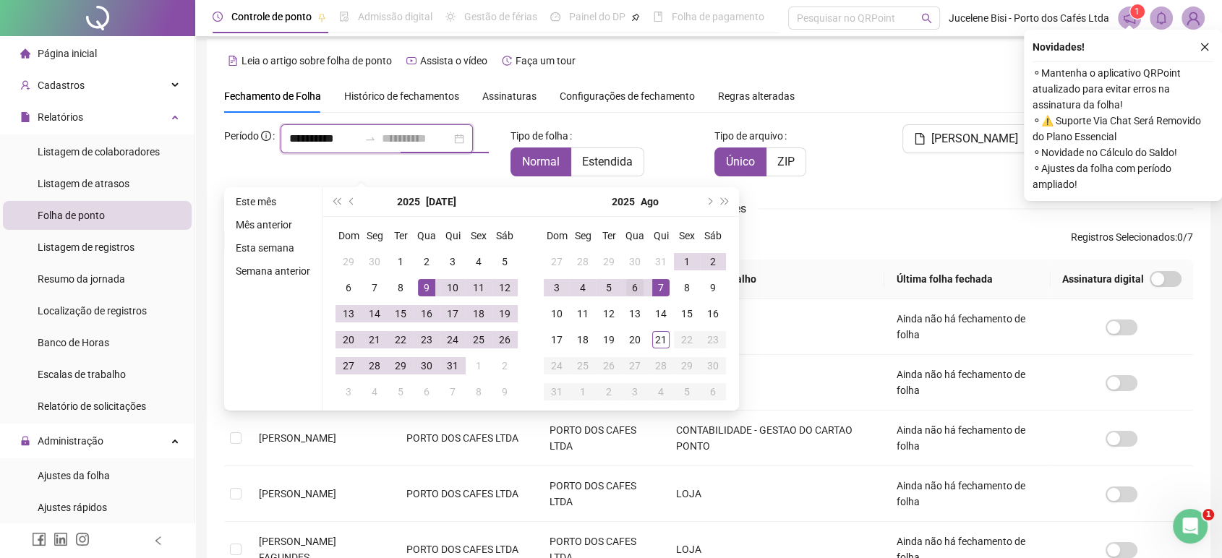
type input "**********"
click at [636, 288] on div "6" at bounding box center [634, 287] width 17 height 17
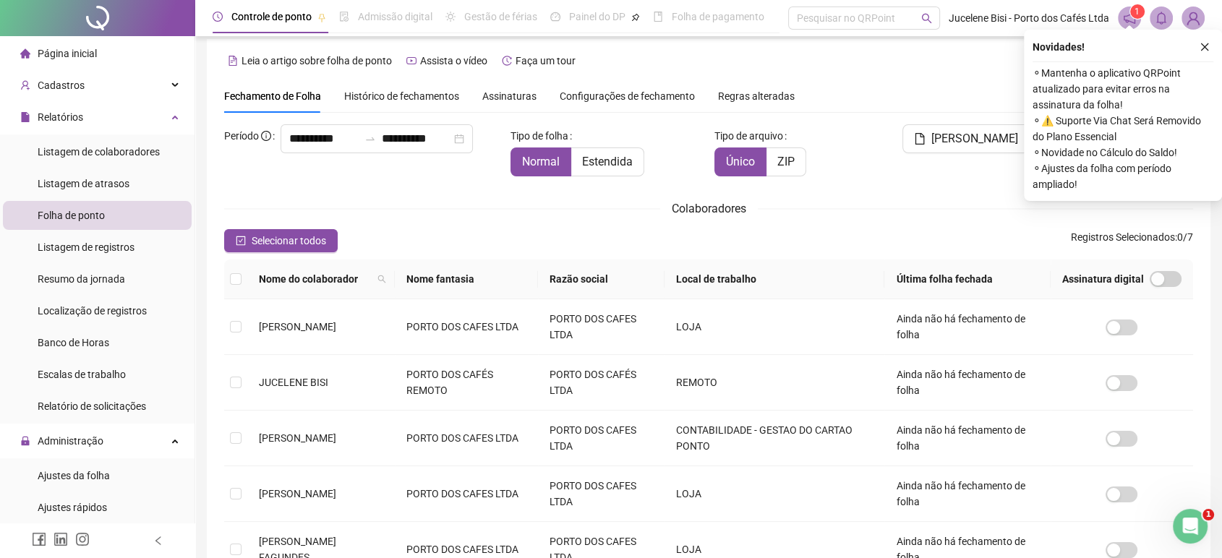
drag, startPoint x: 1198, startPoint y: 50, endPoint x: 1186, endPoint y: 67, distance: 21.3
click at [1198, 48] on button "button" at bounding box center [1204, 46] width 17 height 17
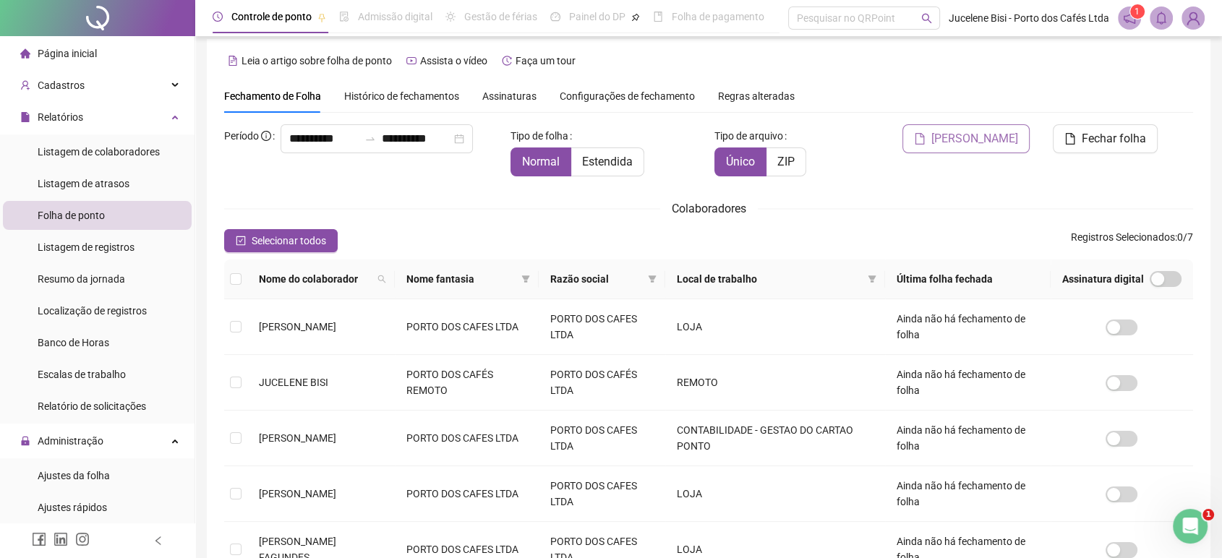
click at [990, 135] on span "[PERSON_NAME]" at bounding box center [975, 138] width 87 height 17
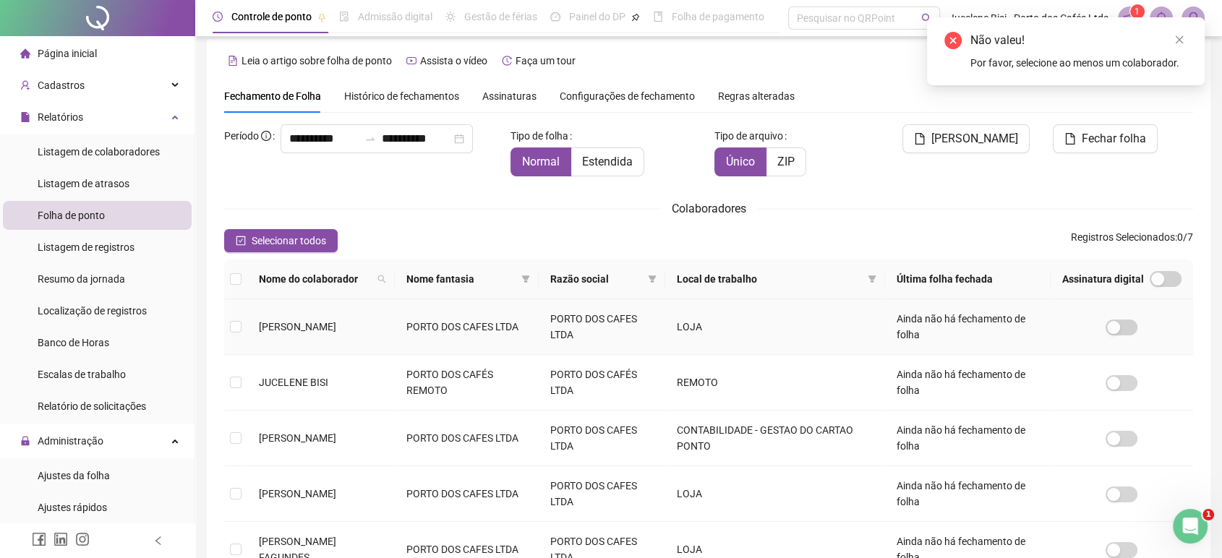
click at [229, 328] on td at bounding box center [235, 327] width 23 height 56
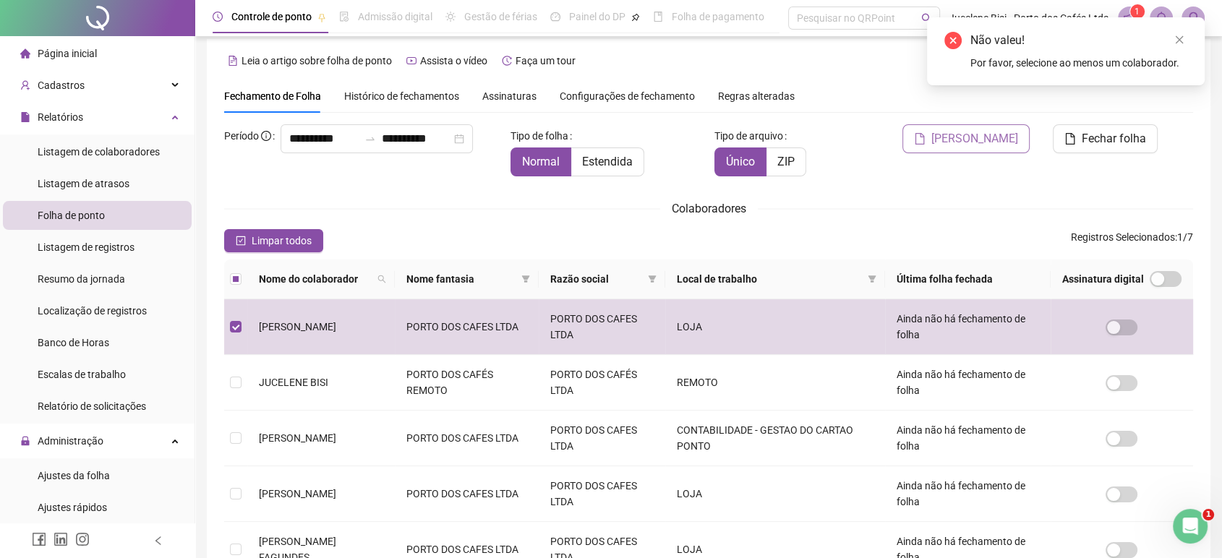
click at [1001, 130] on span "[PERSON_NAME]" at bounding box center [975, 138] width 87 height 17
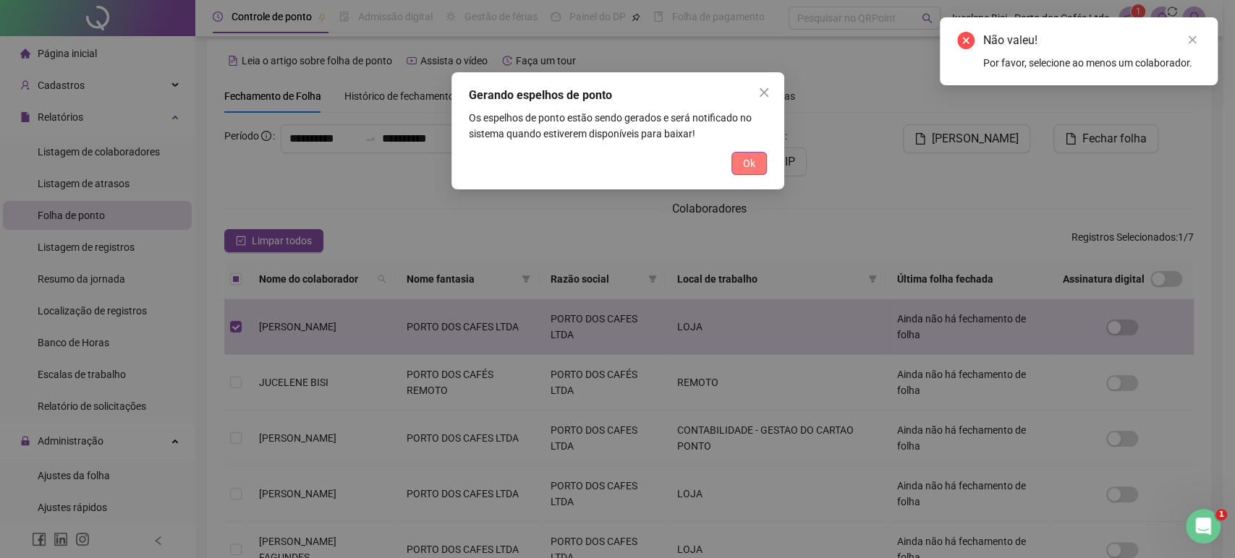
click at [751, 161] on span "Ok" at bounding box center [749, 163] width 12 height 16
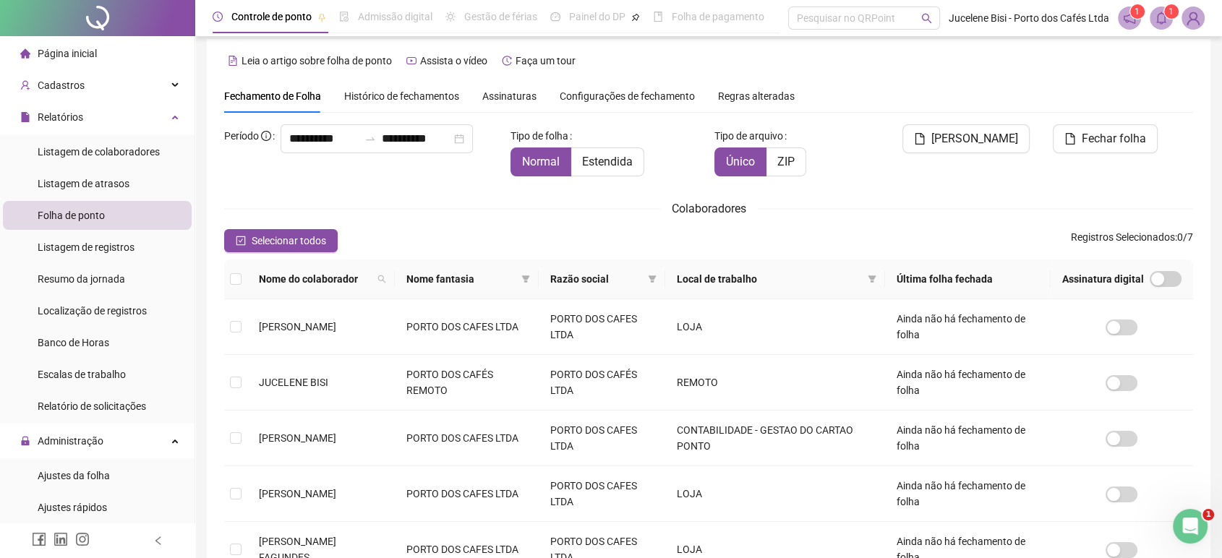
click at [1159, 12] on icon "bell" at bounding box center [1161, 18] width 13 height 13
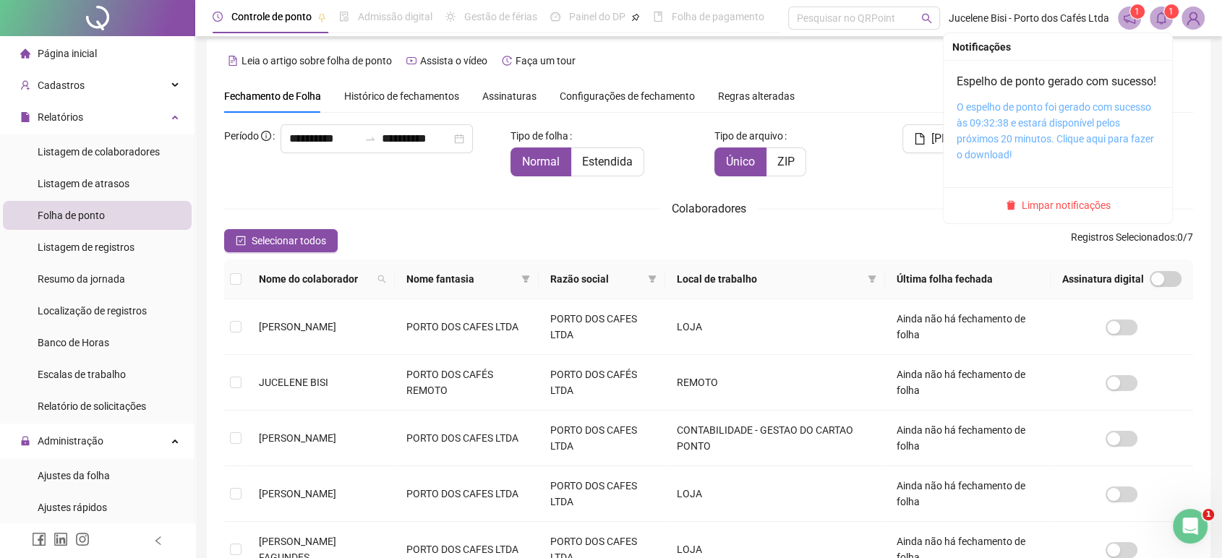
click at [1088, 135] on link "O espelho de ponto foi gerado com sucesso às 09:32:38 e estará disponível pelos…" at bounding box center [1055, 130] width 197 height 59
